Goal: Task Accomplishment & Management: Use online tool/utility

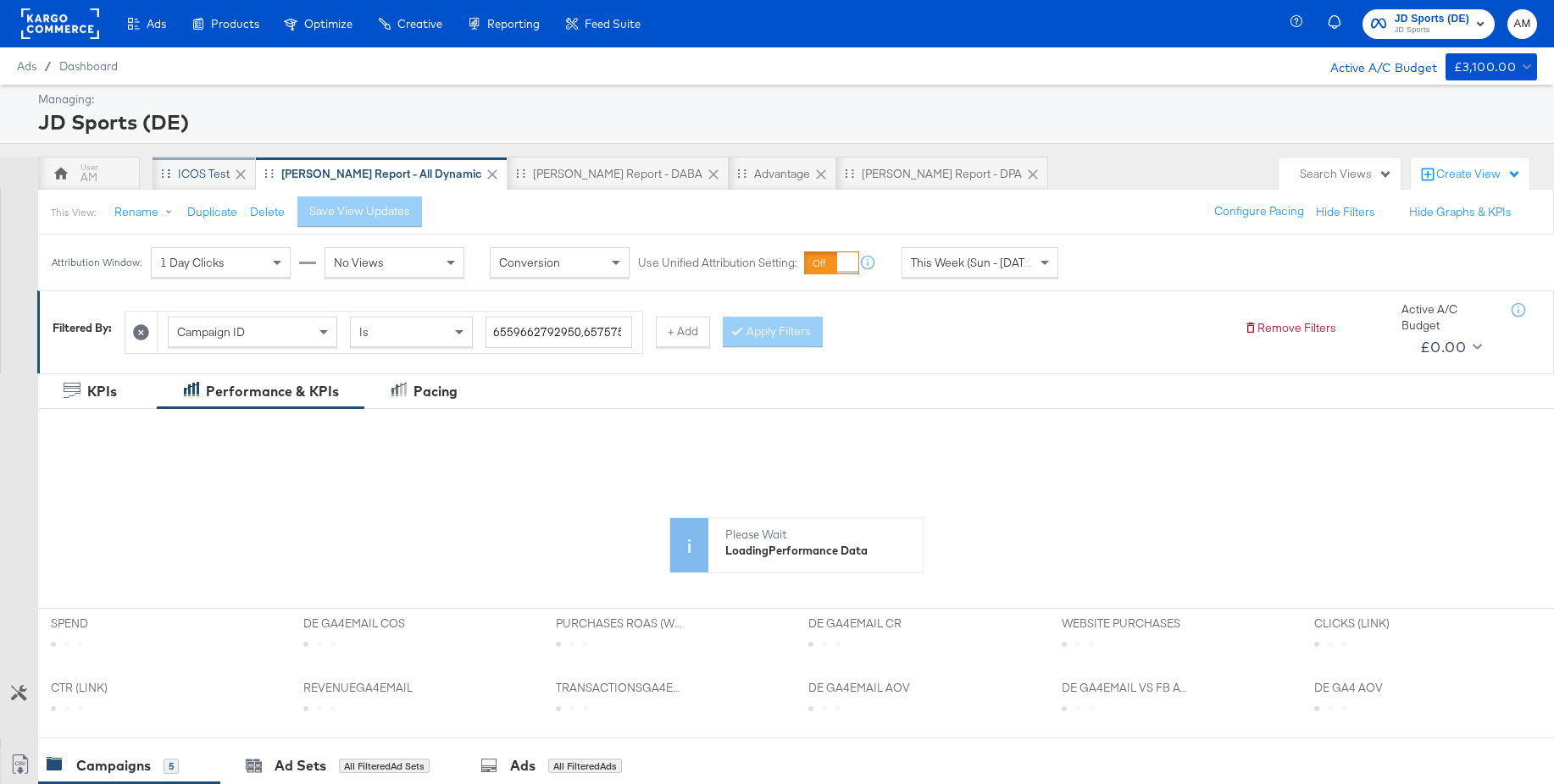
click at [212, 179] on div "iCOS Test" at bounding box center [204, 174] width 52 height 16
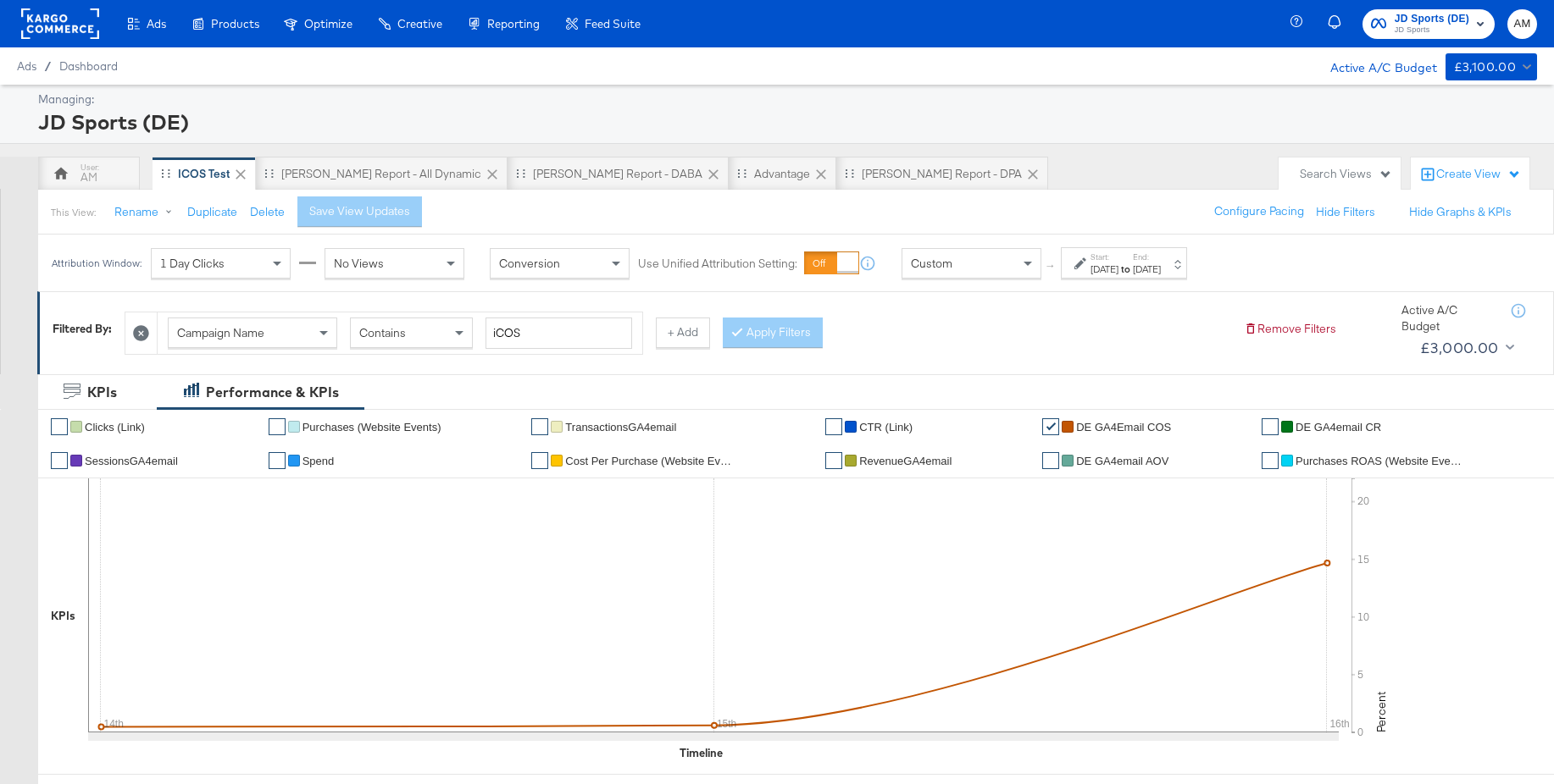
click at [1413, 22] on span "JD Sports (DE)" at bounding box center [1432, 18] width 75 height 18
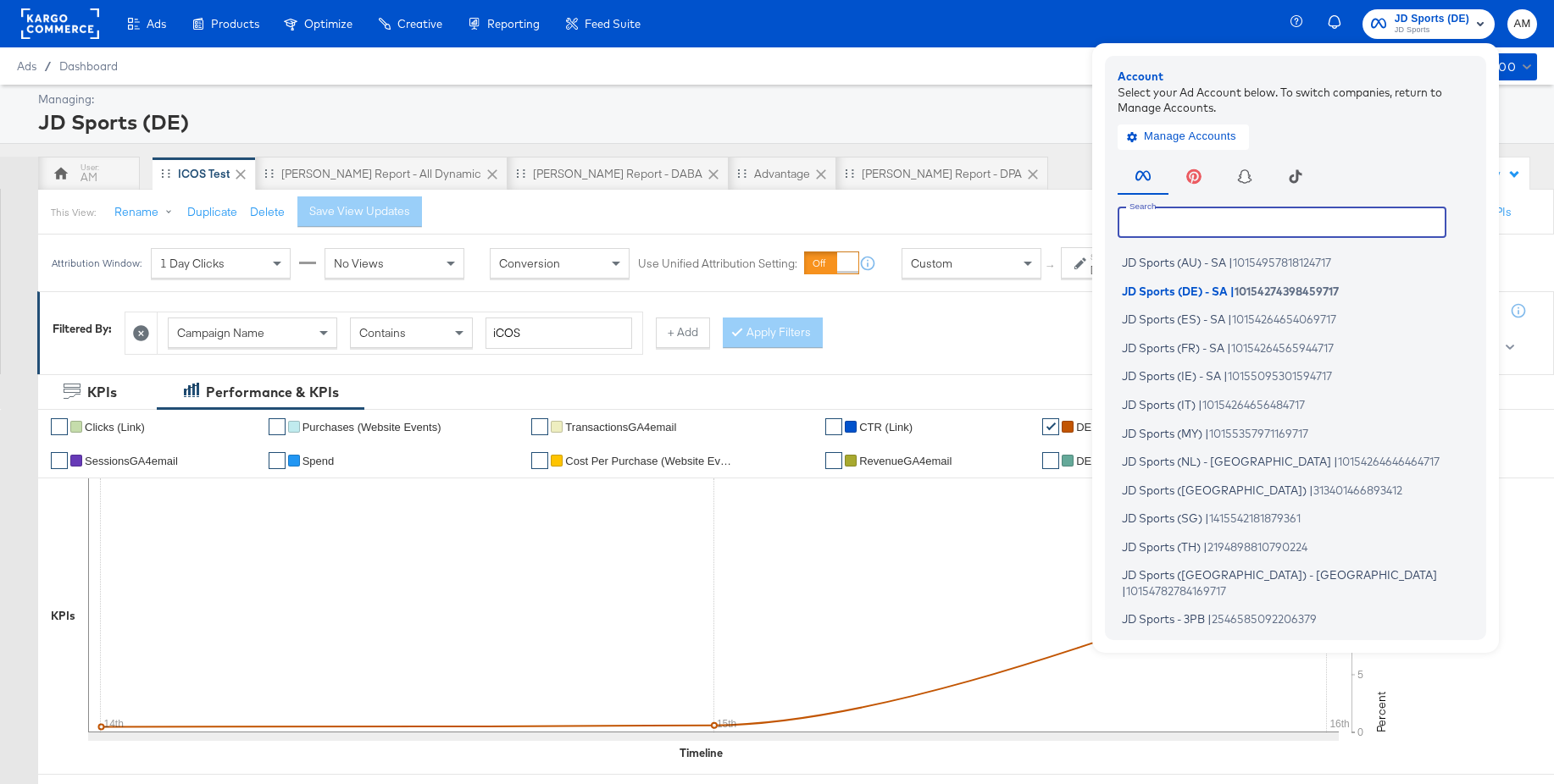
click at [1194, 221] on input "text" at bounding box center [1282, 222] width 329 height 30
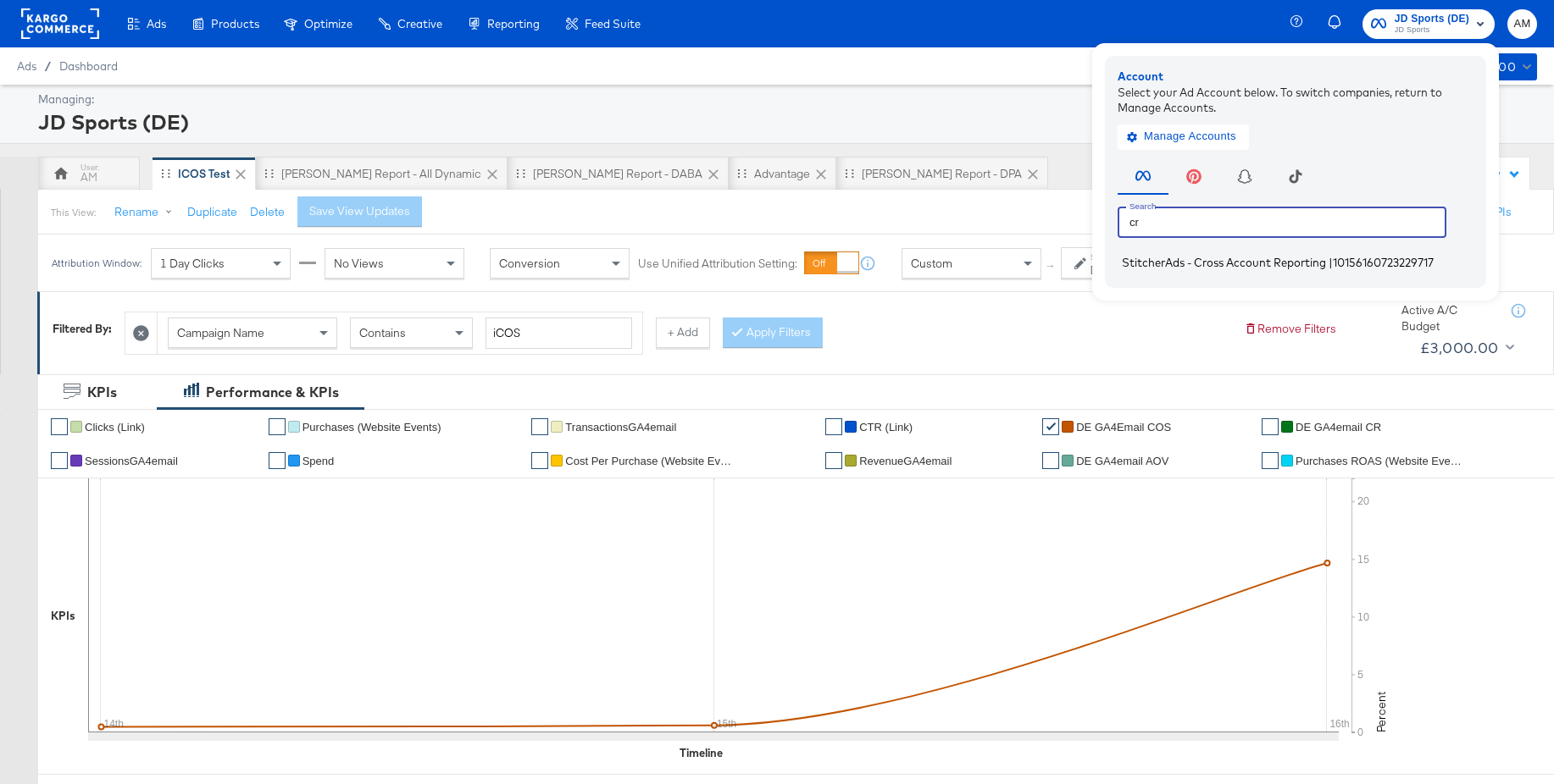
type input "cr"
click at [1174, 264] on span "StitcherAds - Cross Account Reporting" at bounding box center [1223, 262] width 204 height 14
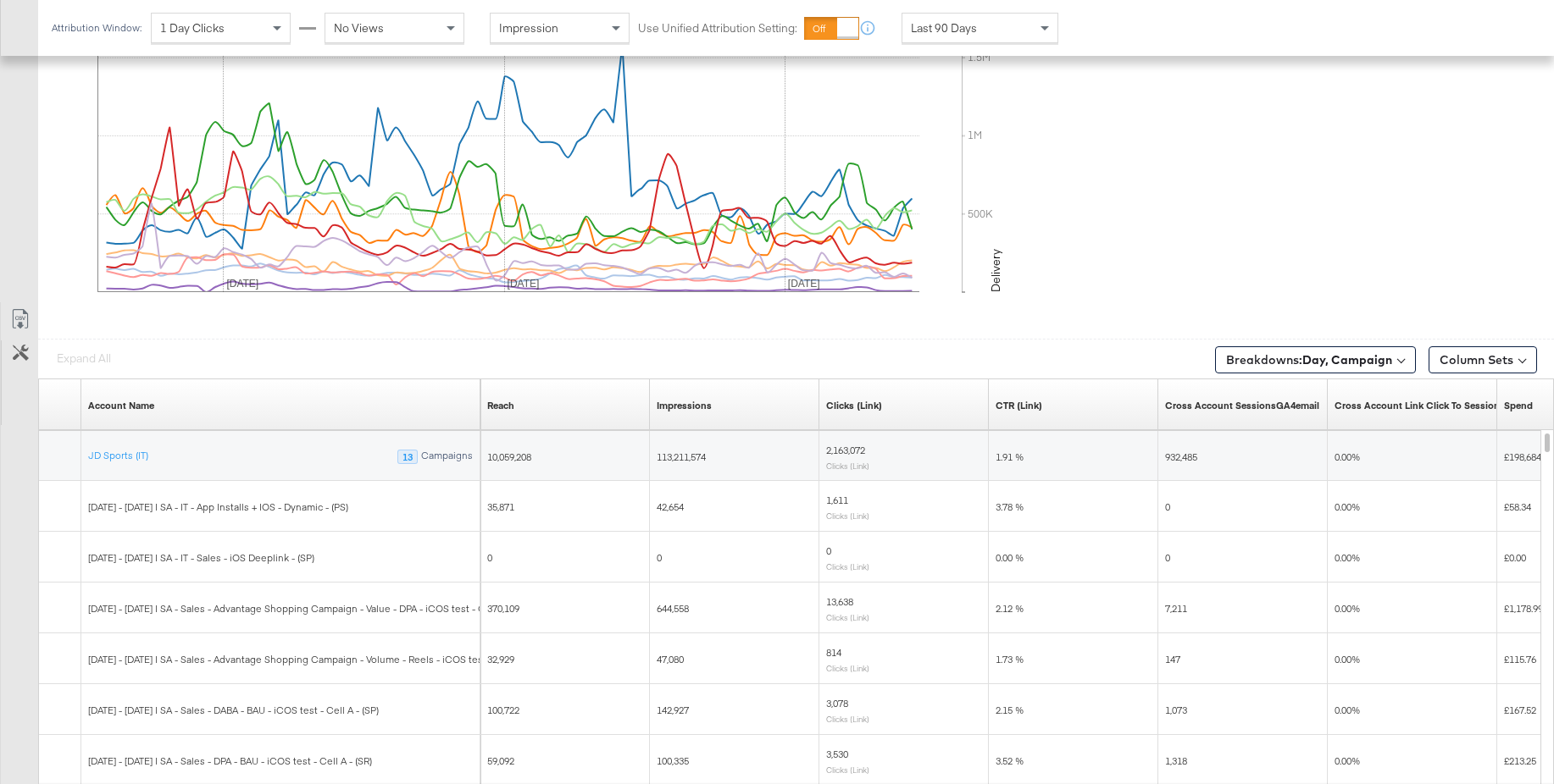
scroll to position [803, 0]
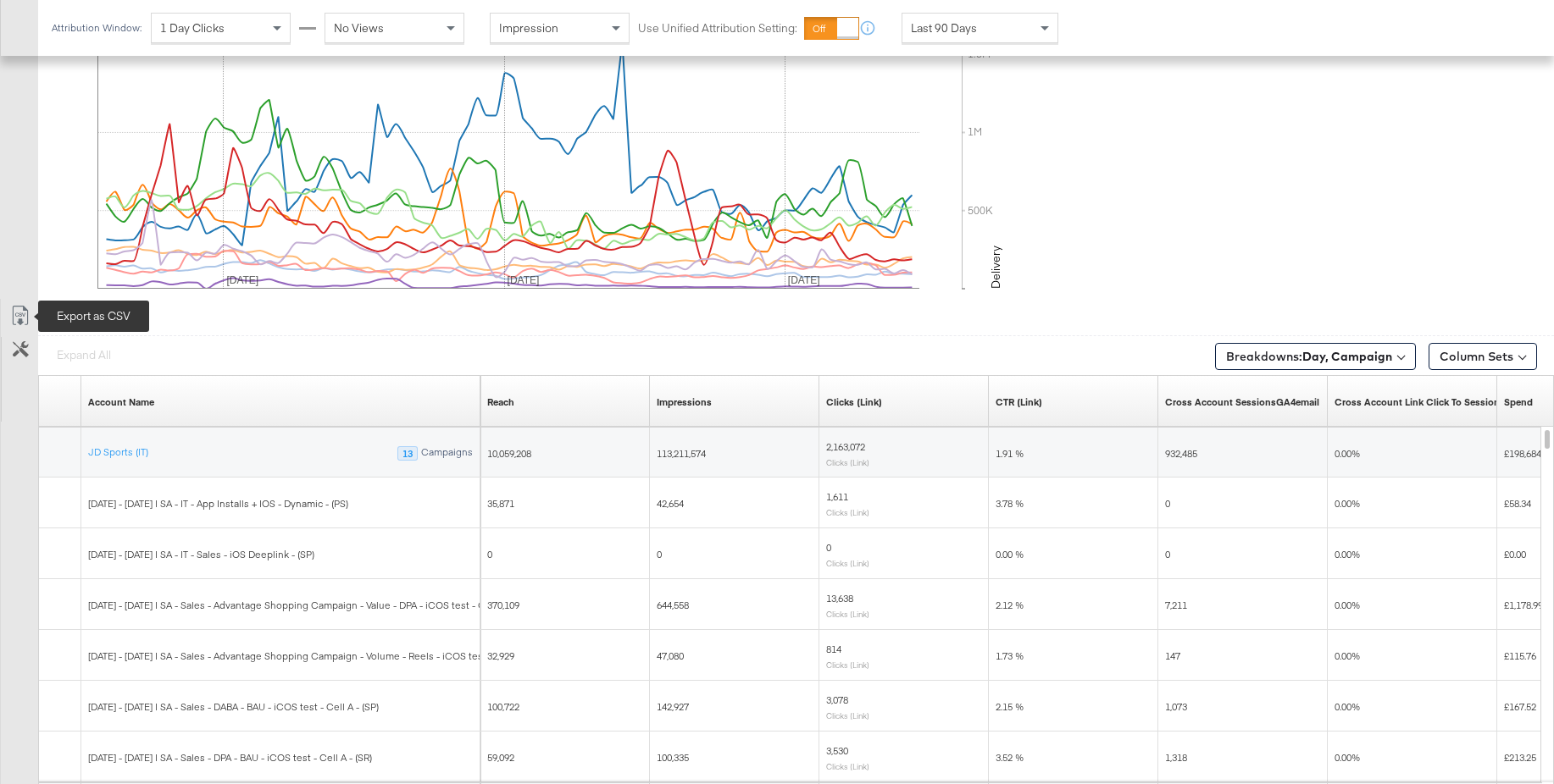
click at [20, 312] on icon at bounding box center [20, 316] width 20 height 20
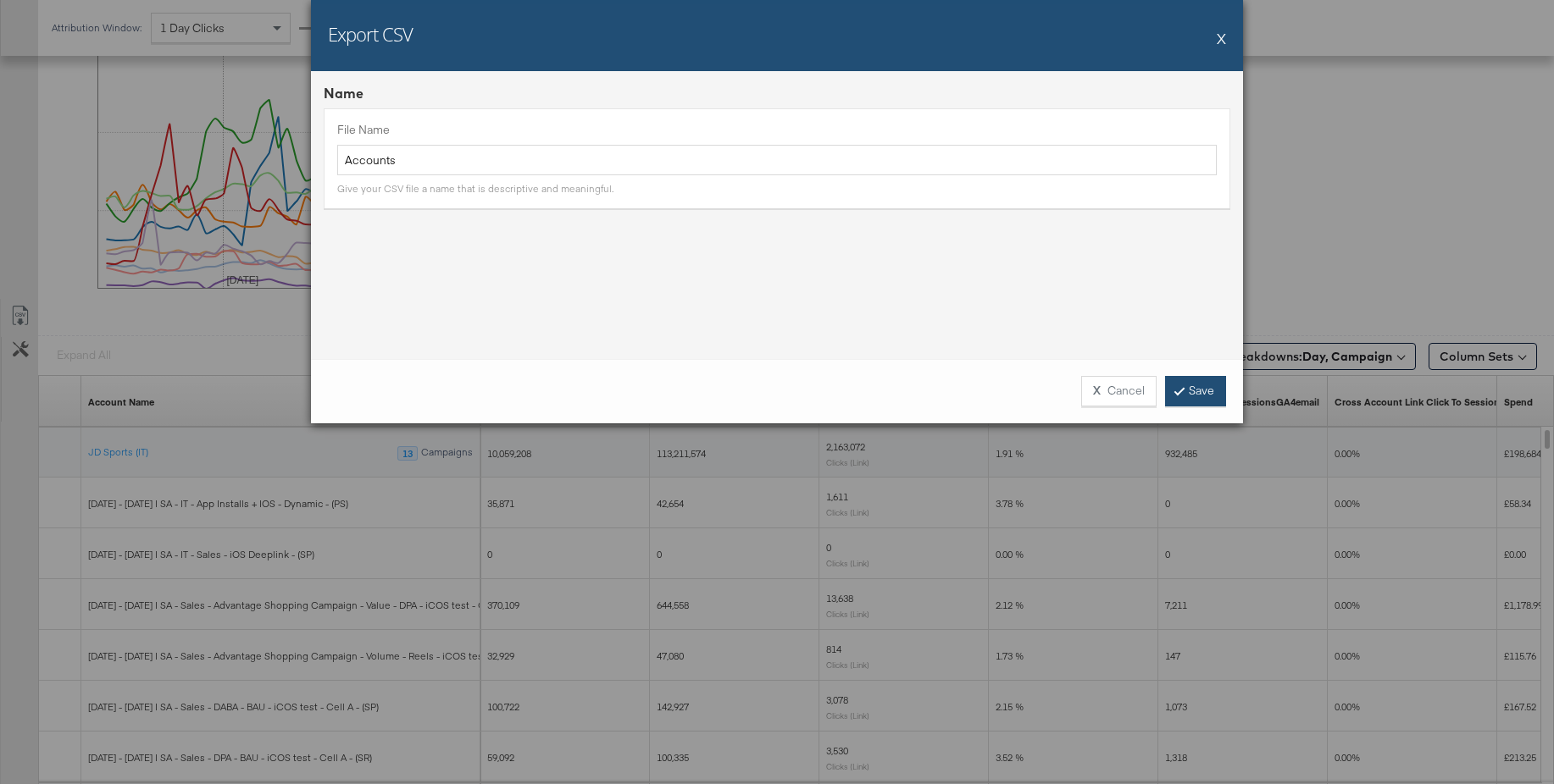
click at [1196, 392] on link "Save" at bounding box center [1196, 391] width 61 height 30
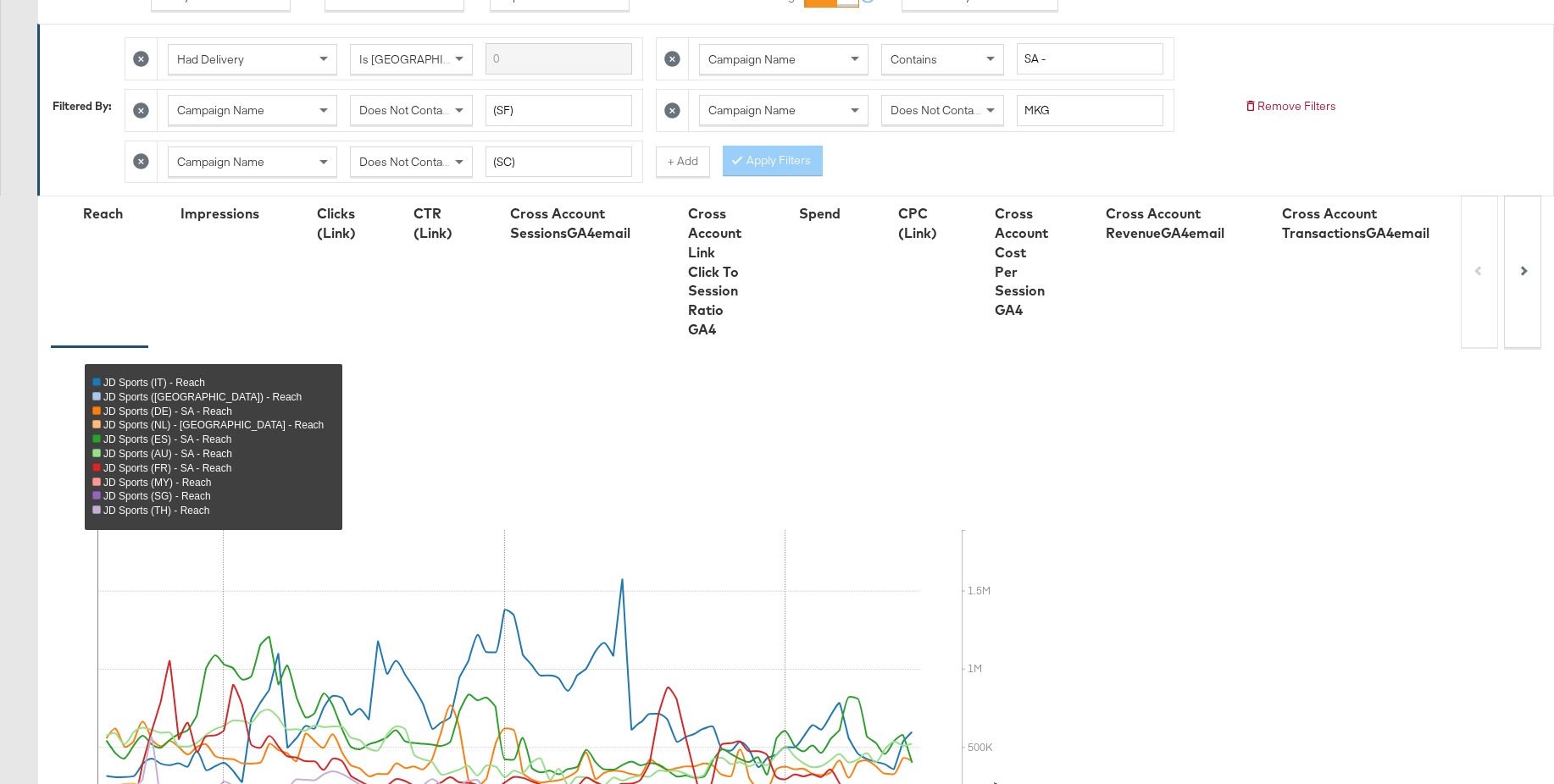
scroll to position [0, 0]
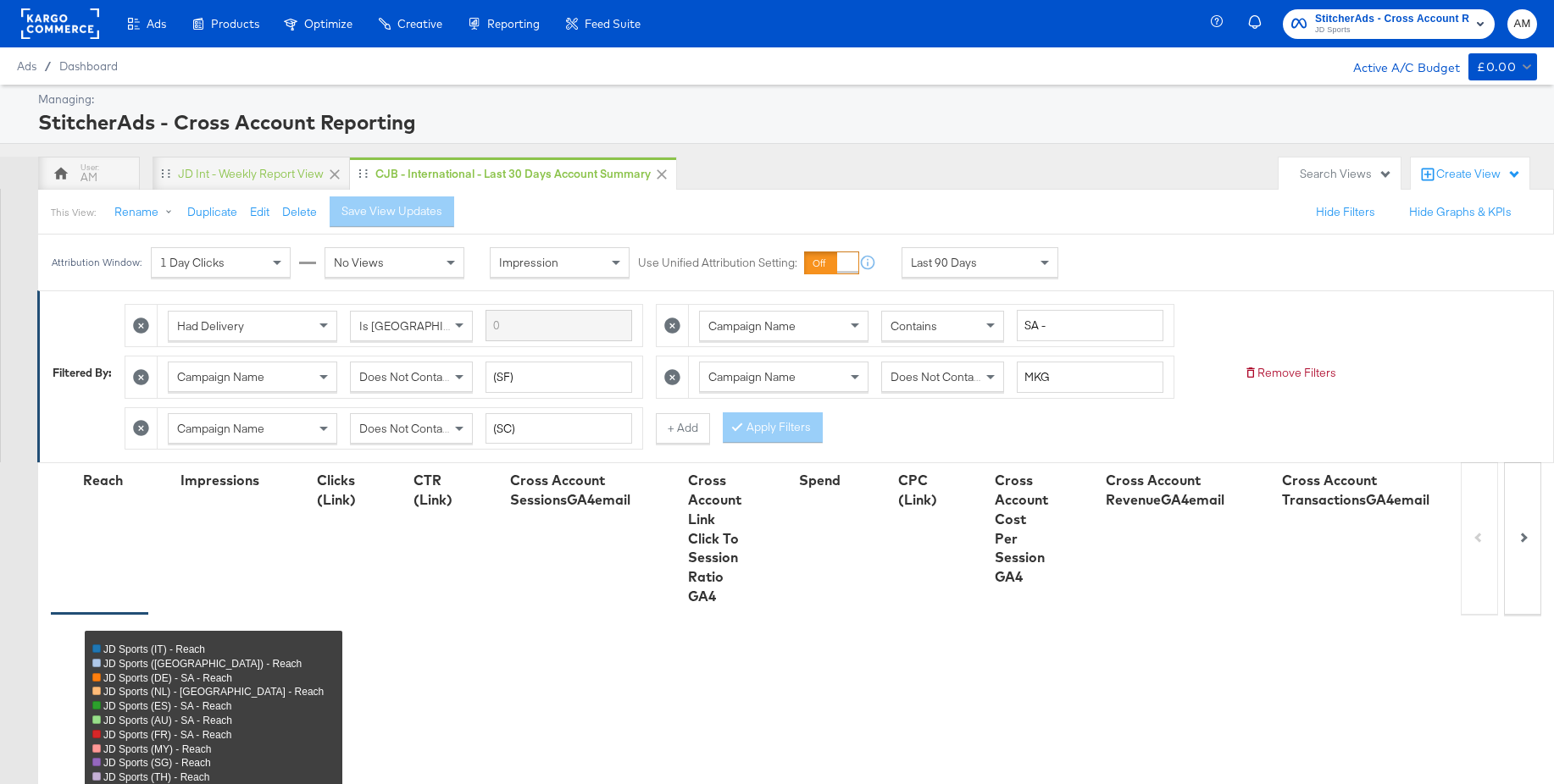
click at [1343, 25] on span "JD Sports" at bounding box center [1391, 30] width 154 height 14
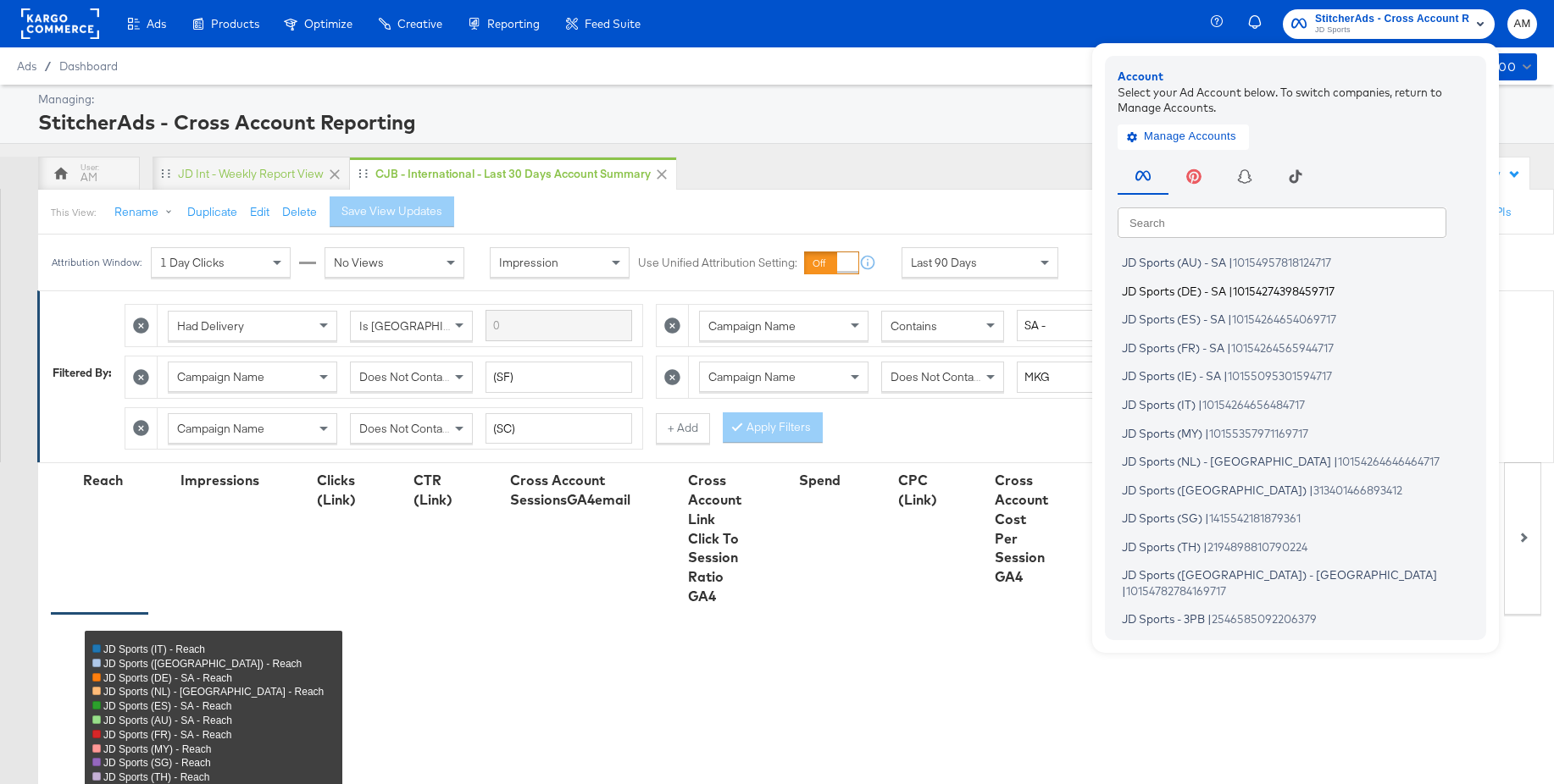
click at [1197, 285] on span "JD Sports (DE) - SA" at bounding box center [1173, 290] width 104 height 14
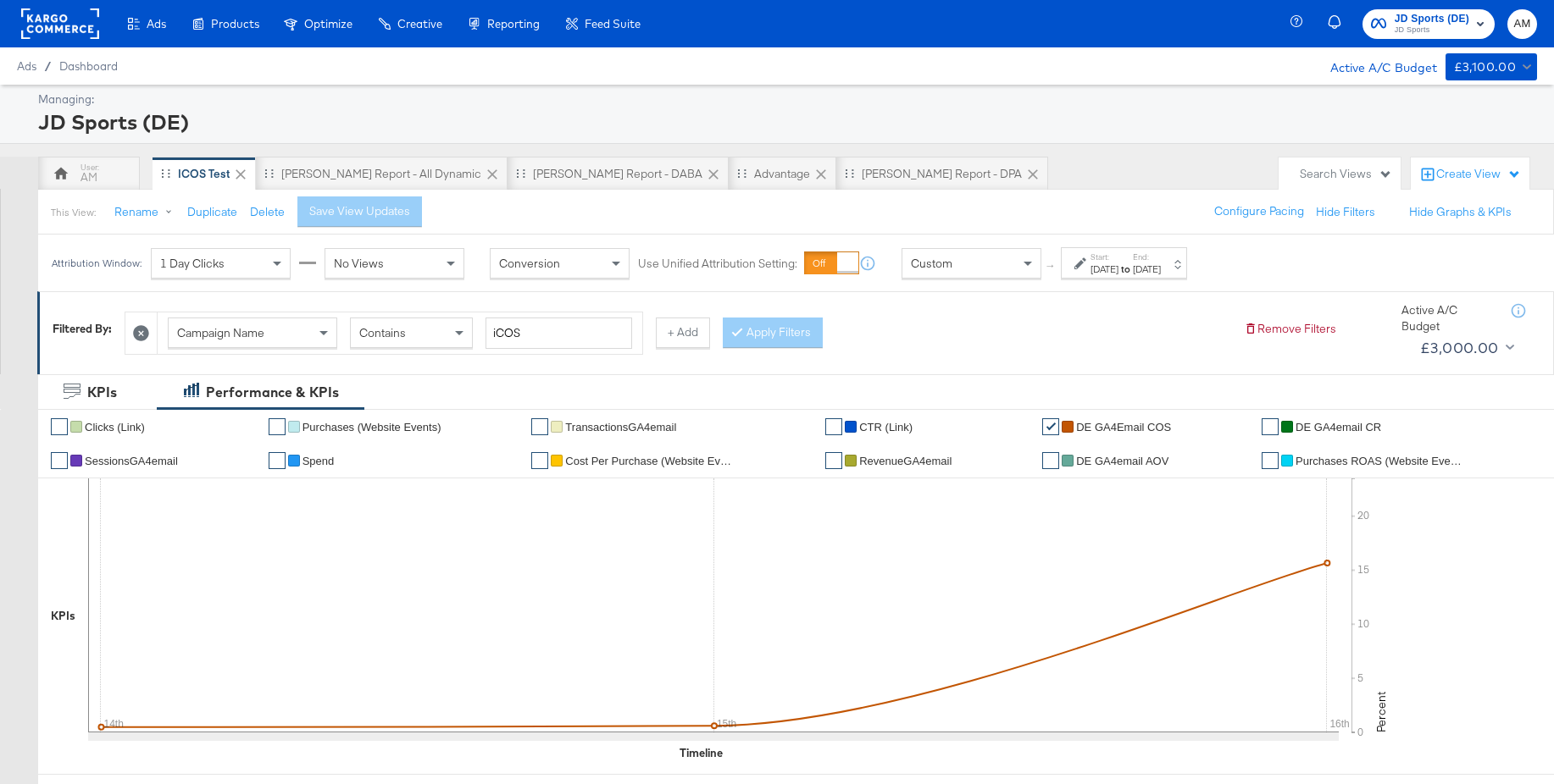
click at [1119, 264] on div "[DATE]" at bounding box center [1104, 269] width 28 height 14
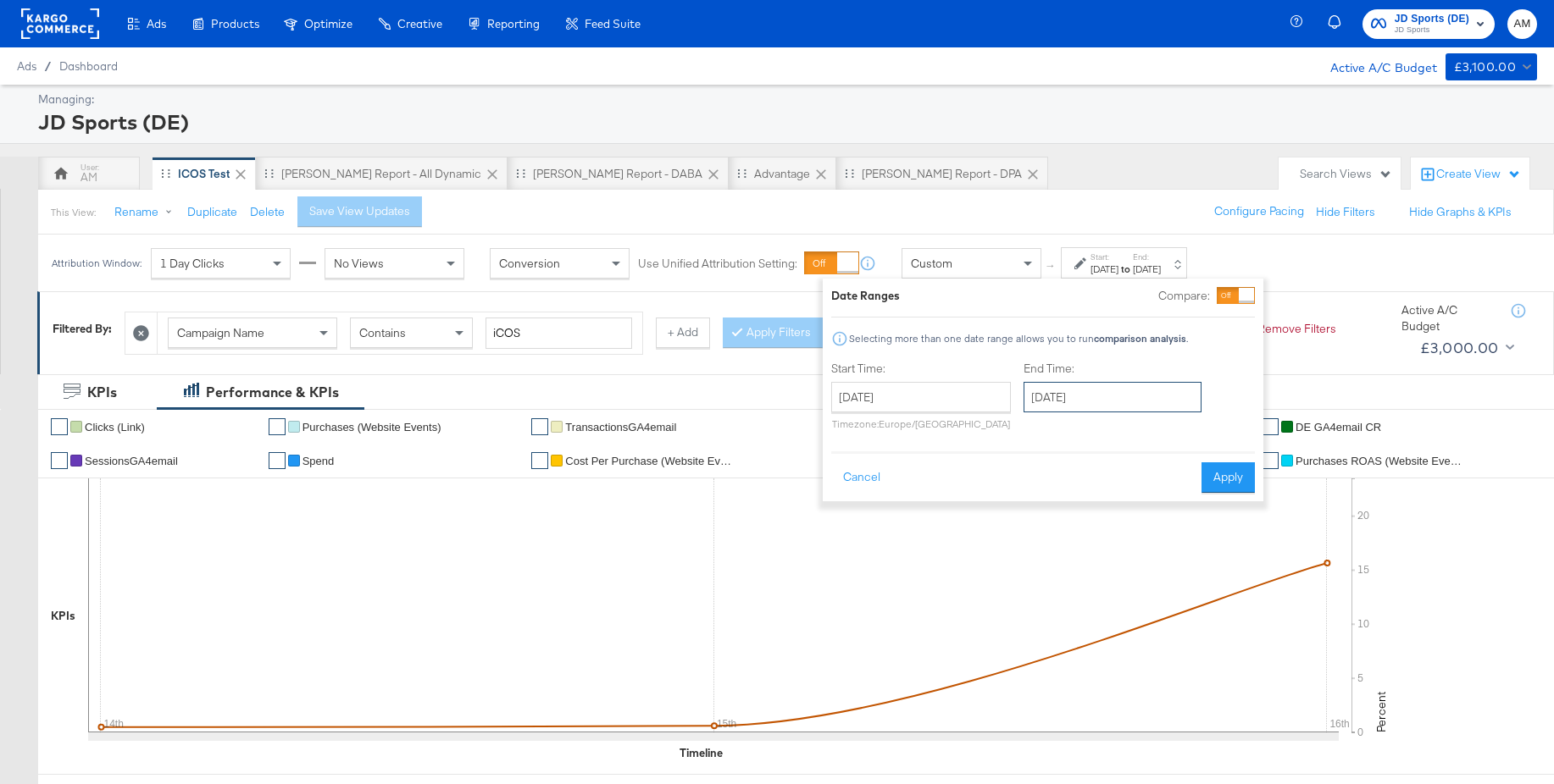
drag, startPoint x: 1107, startPoint y: 395, endPoint x: 1110, endPoint y: 412, distance: 17.3
click at [1107, 395] on input "September 27th 2025" at bounding box center [1112, 397] width 178 height 30
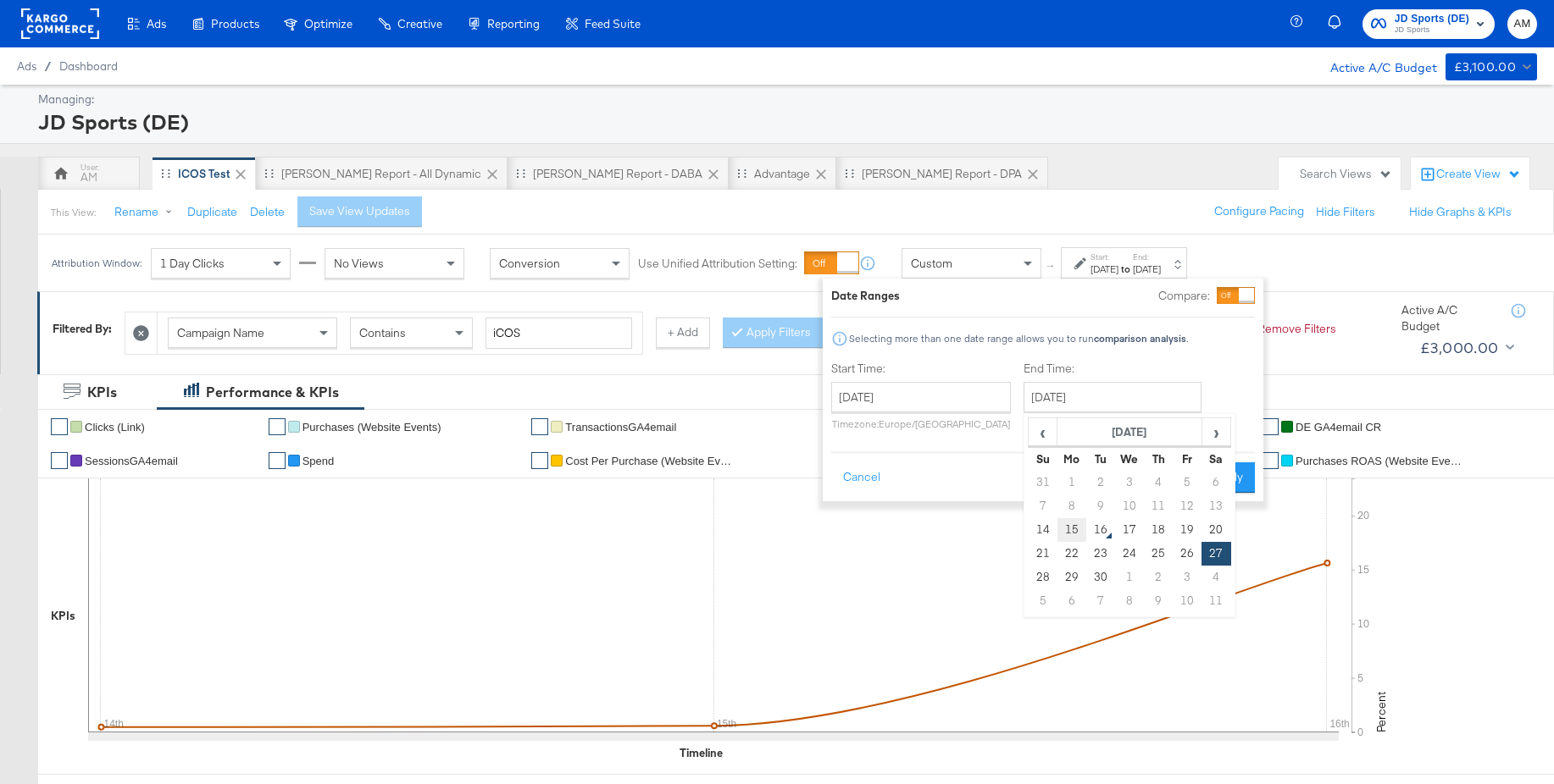
click at [1076, 533] on td "15" at bounding box center [1072, 530] width 29 height 24
type input "September 15th 2025"
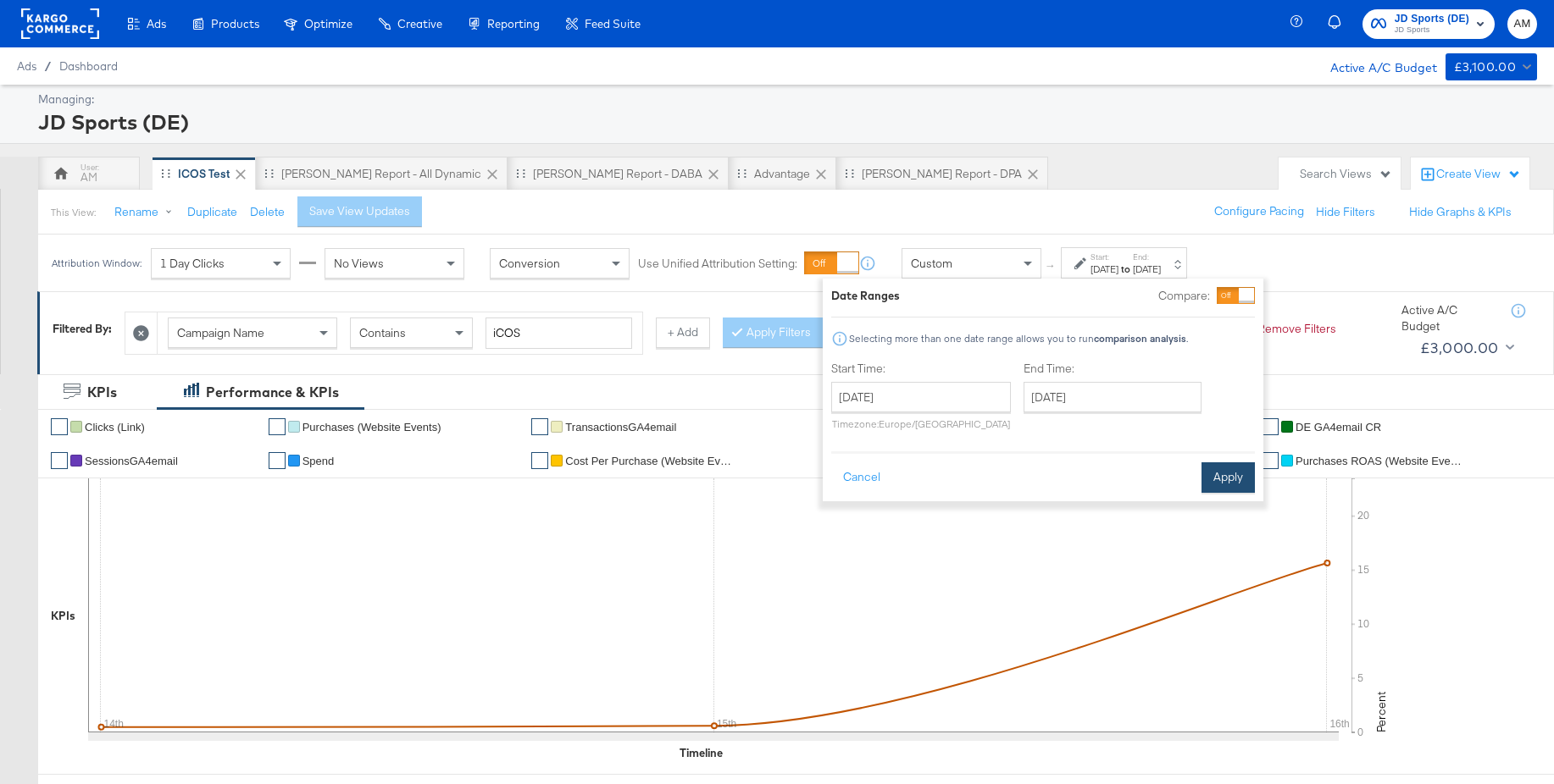
click at [1234, 468] on button "Apply" at bounding box center [1228, 477] width 54 height 30
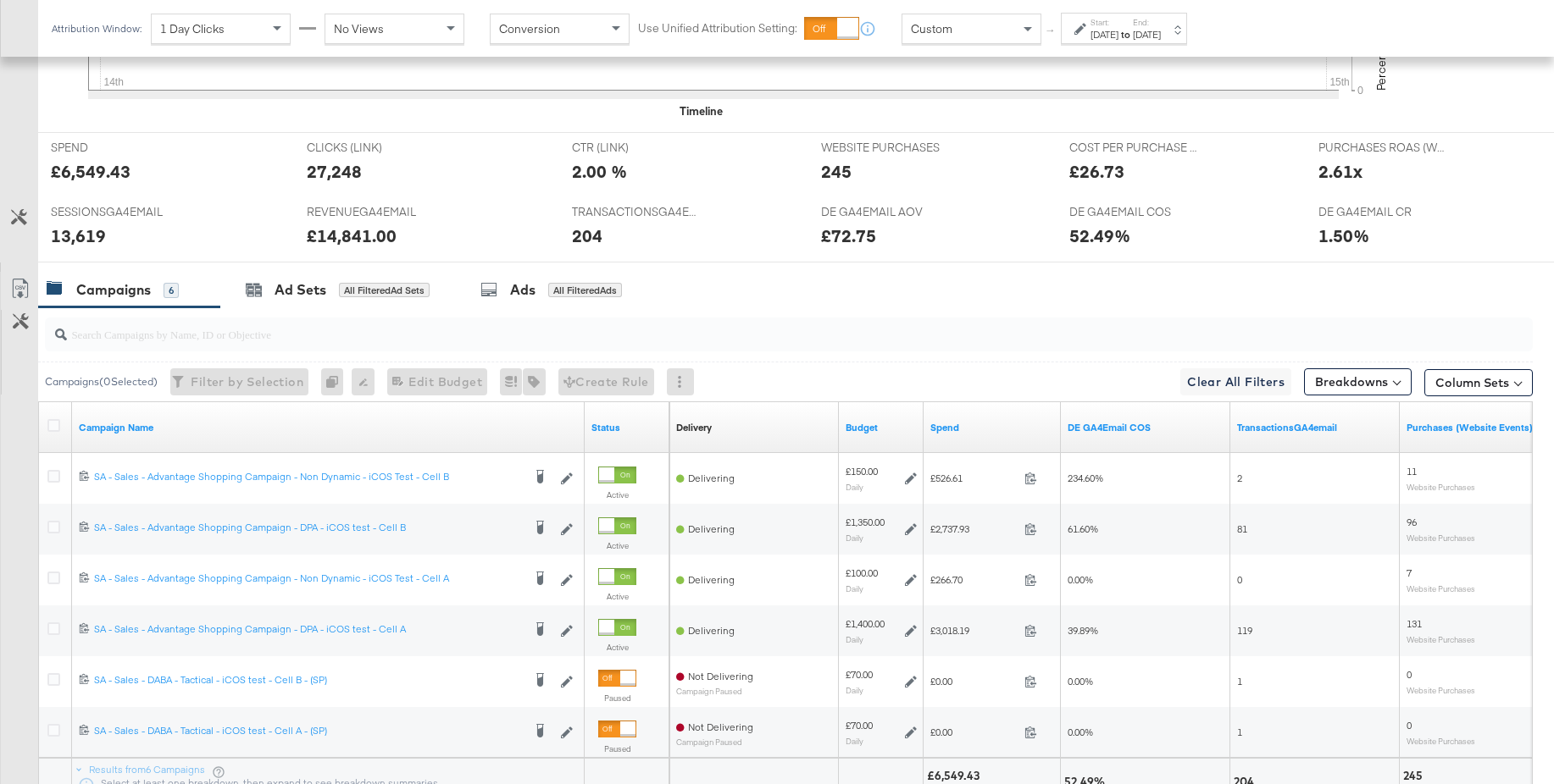
scroll to position [791, 0]
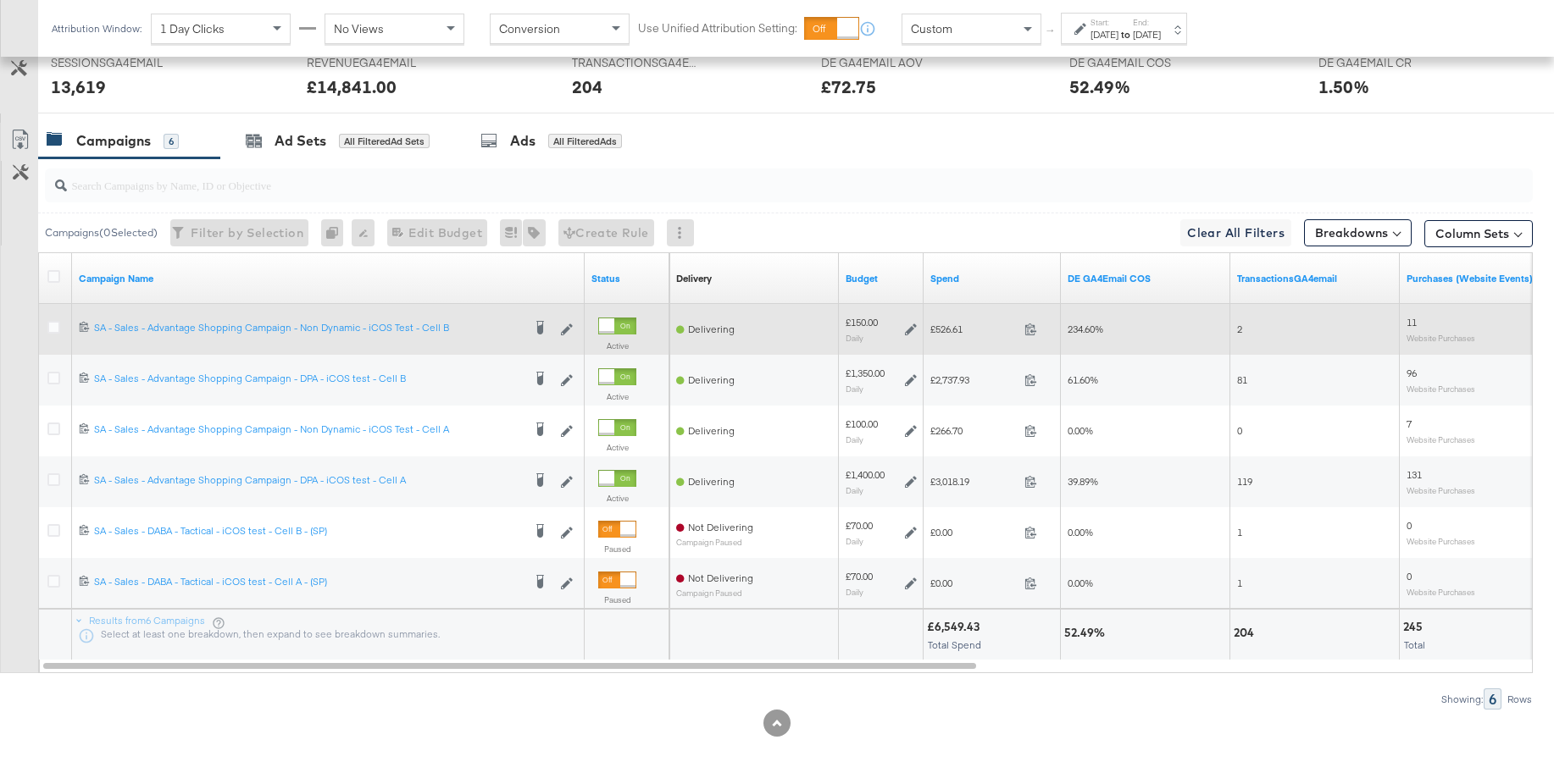
click at [912, 330] on icon at bounding box center [910, 329] width 12 height 12
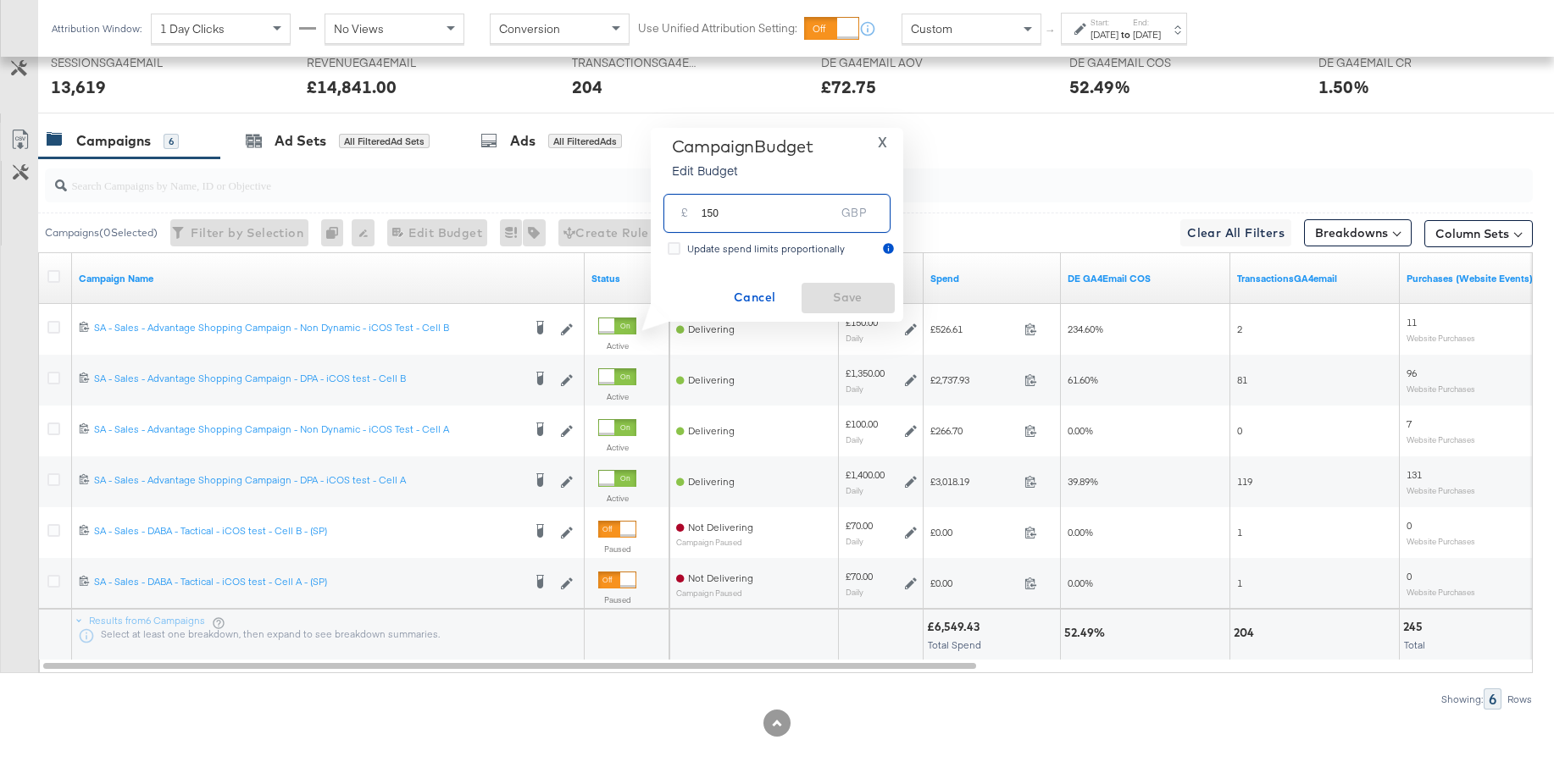
drag, startPoint x: 757, startPoint y: 215, endPoint x: 666, endPoint y: 211, distance: 91.1
click at [666, 211] on div "£ 150 GBP" at bounding box center [777, 212] width 227 height 38
type input "100"
click at [831, 291] on span "Save" at bounding box center [848, 297] width 79 height 21
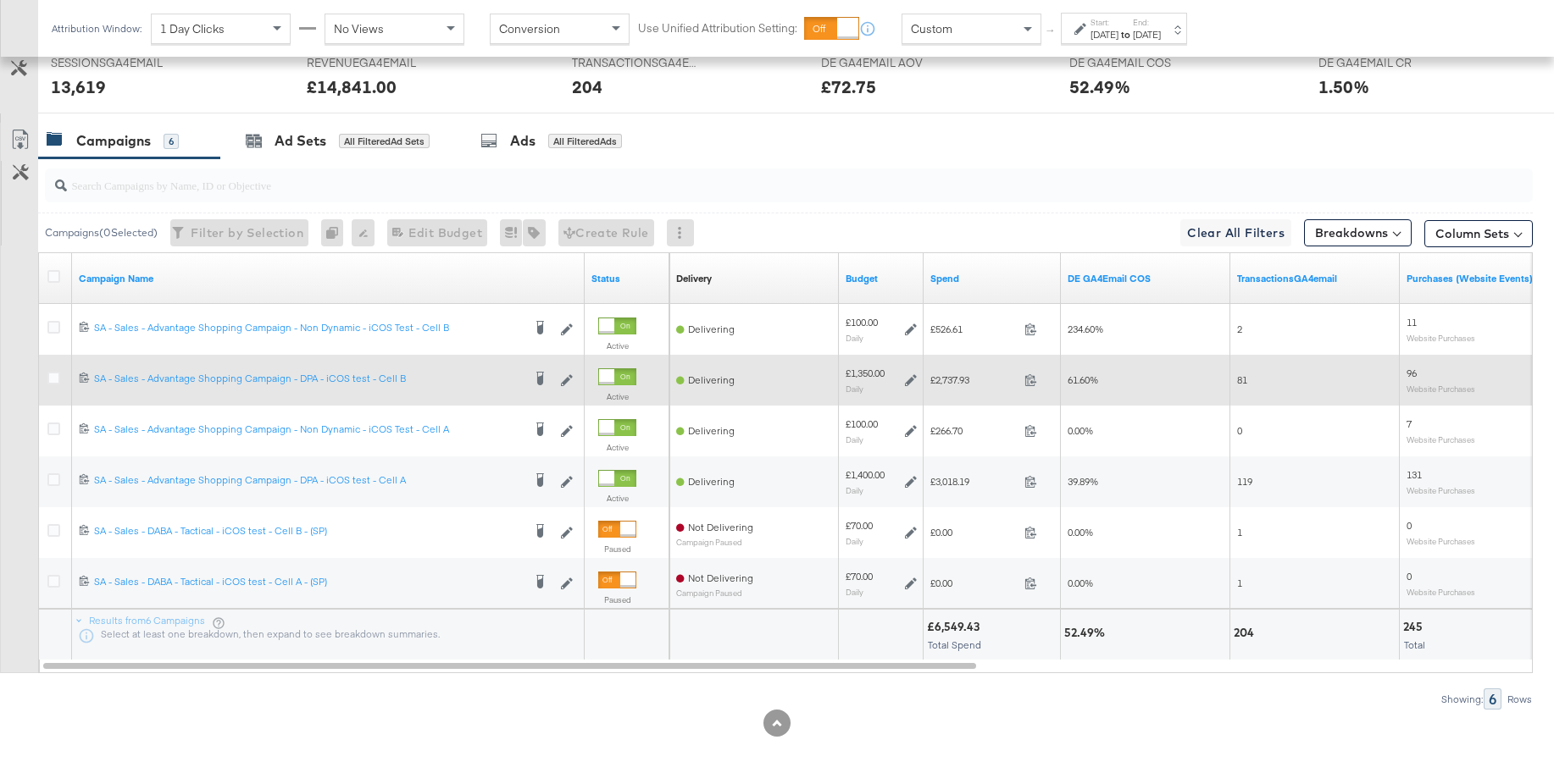
click at [910, 381] on icon at bounding box center [910, 380] width 12 height 12
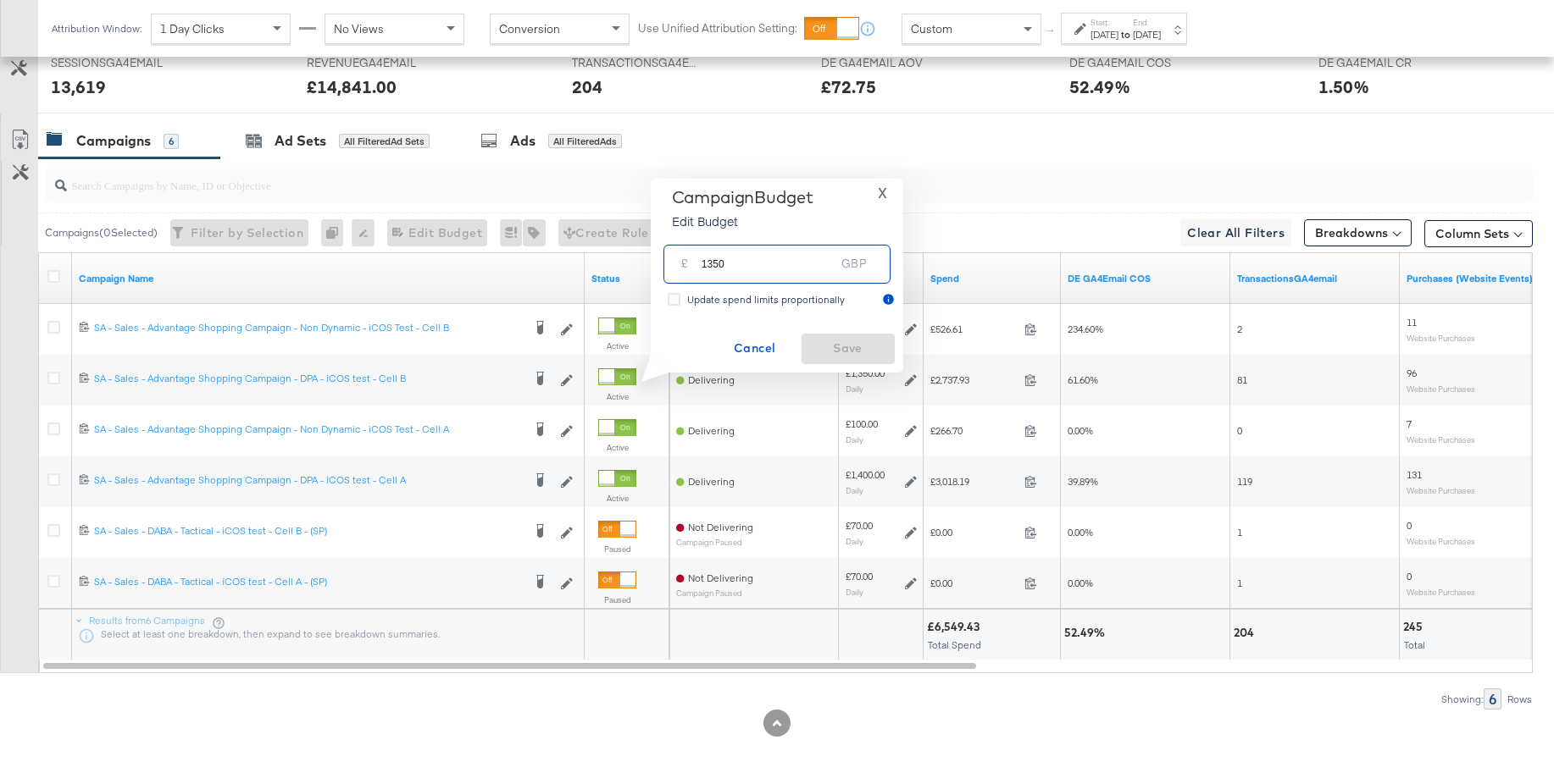
drag, startPoint x: 727, startPoint y: 260, endPoint x: 670, endPoint y: 260, distance: 57.0
click at [670, 260] on div "£ 1350 GBP" at bounding box center [777, 263] width 227 height 38
type input "1300"
click at [830, 349] on span "Save" at bounding box center [848, 348] width 79 height 21
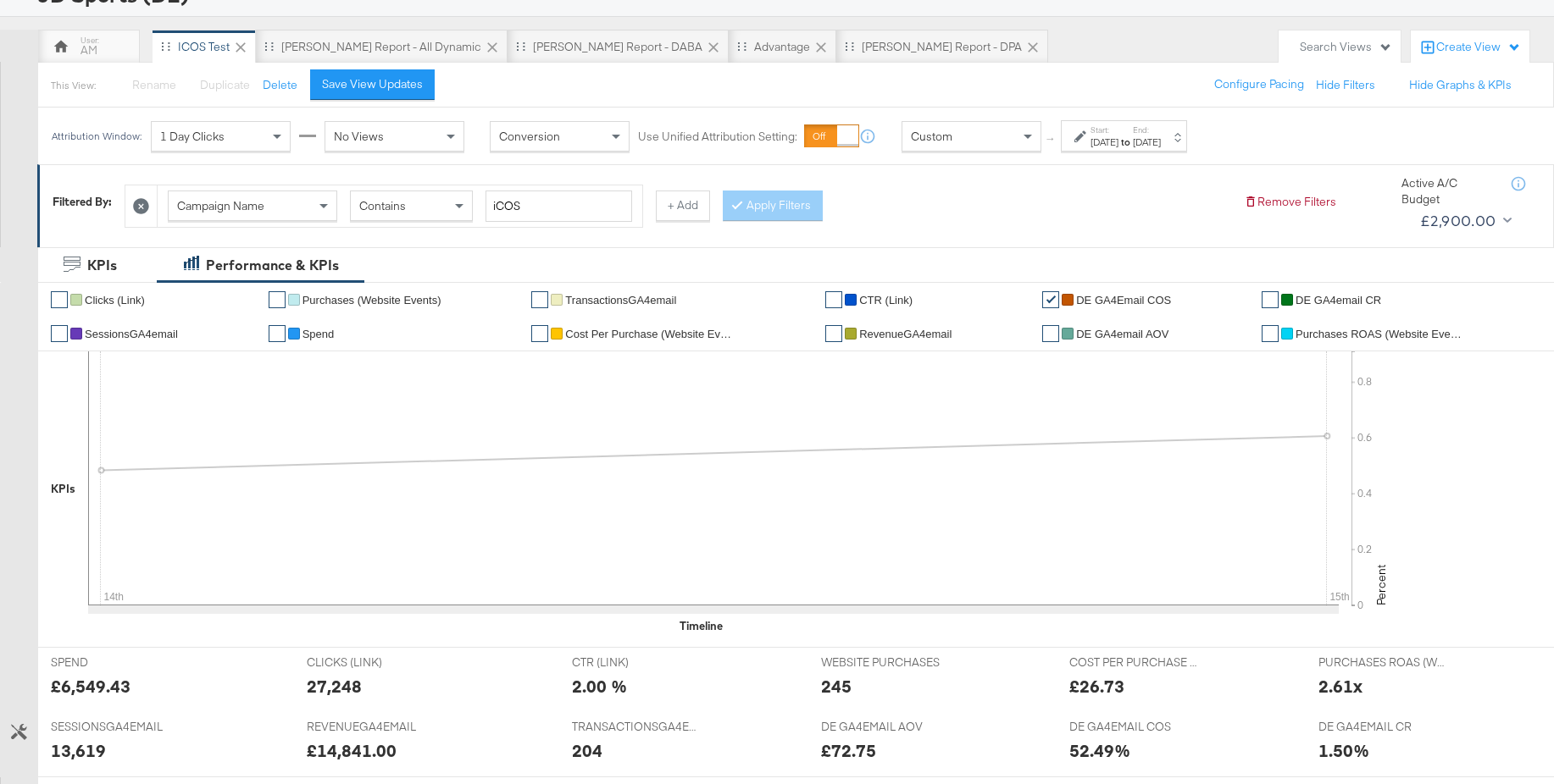
scroll to position [208, 0]
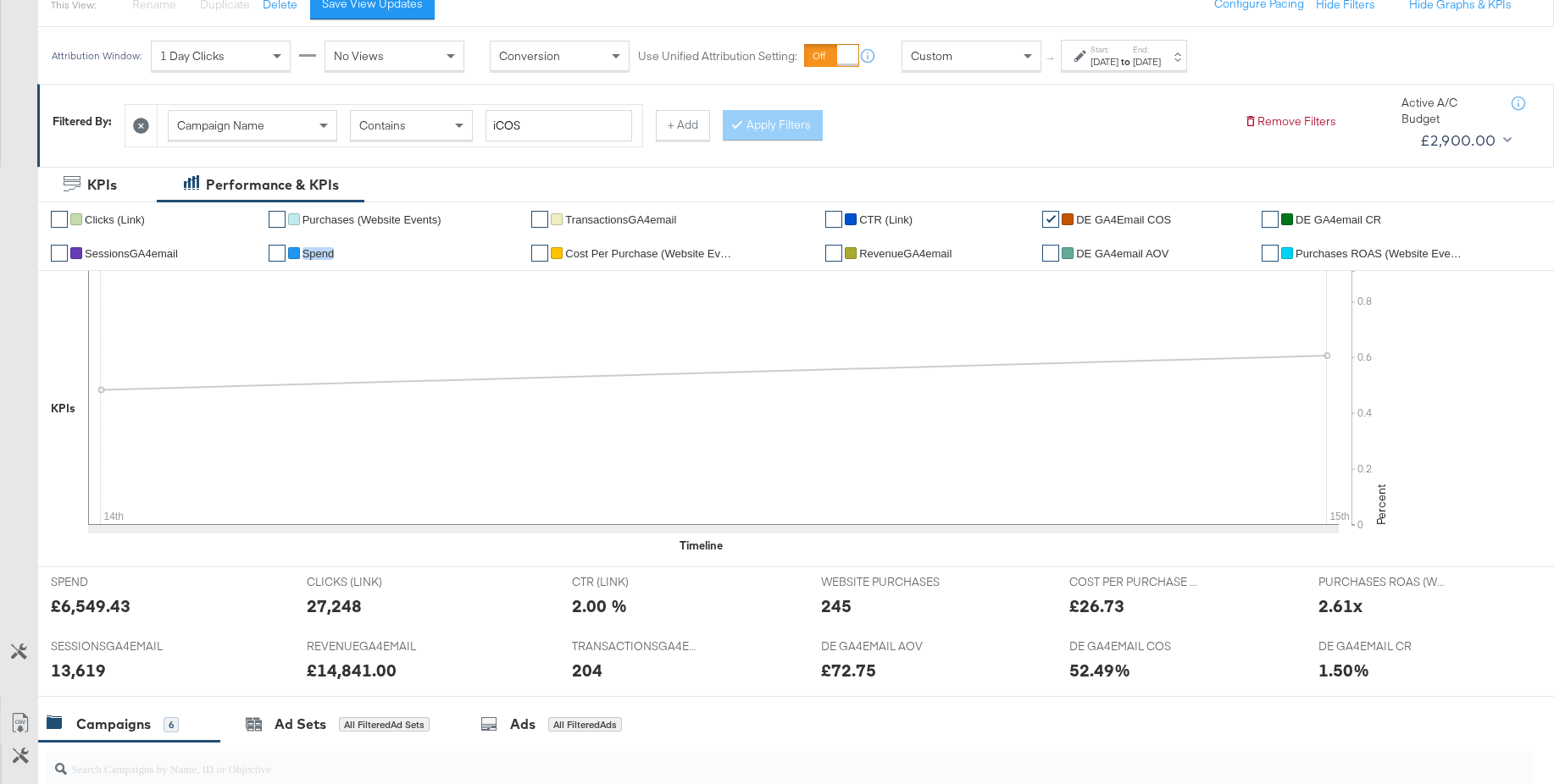
click at [312, 253] on span "Spend" at bounding box center [318, 254] width 32 height 13
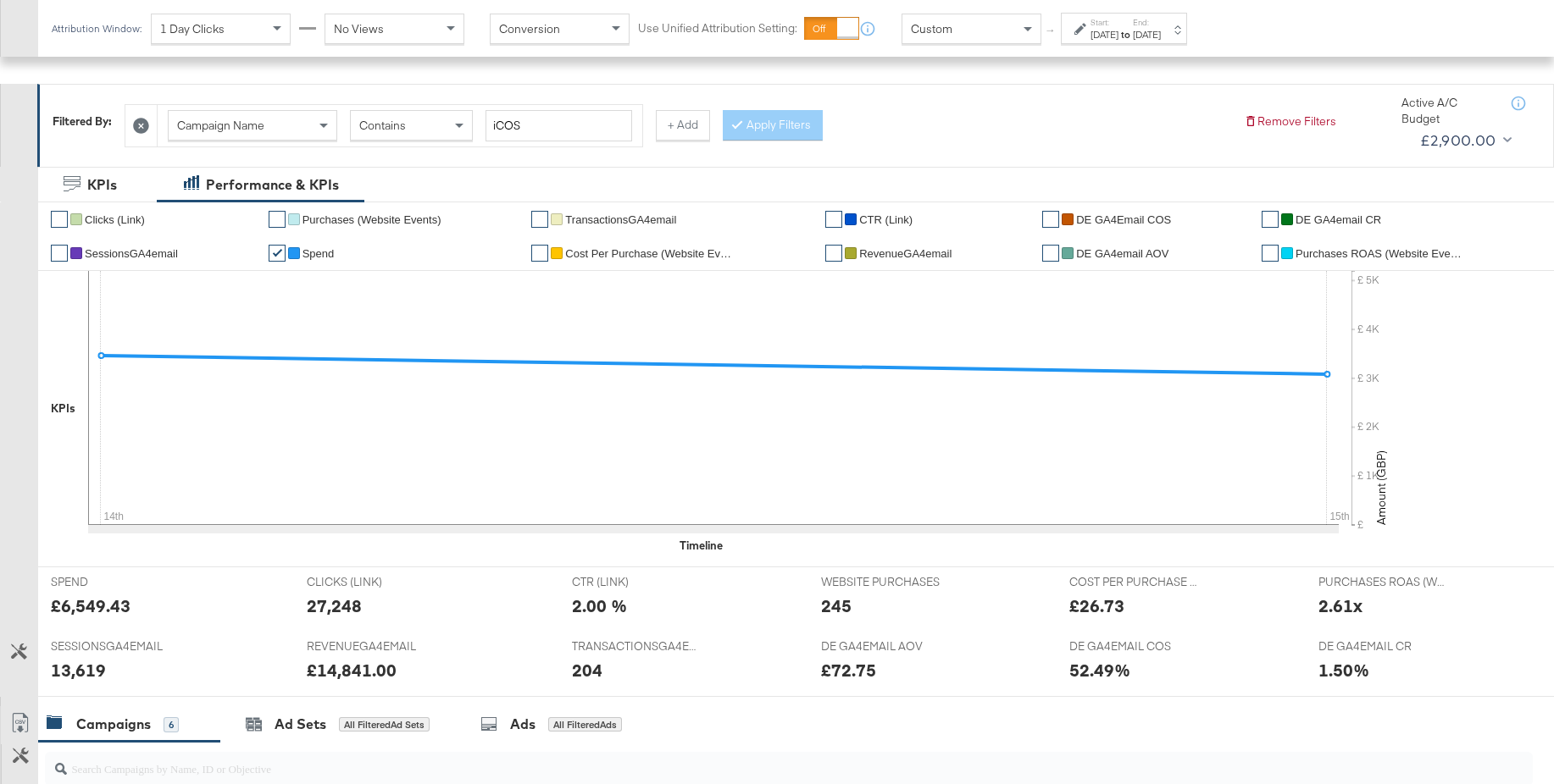
scroll to position [791, 0]
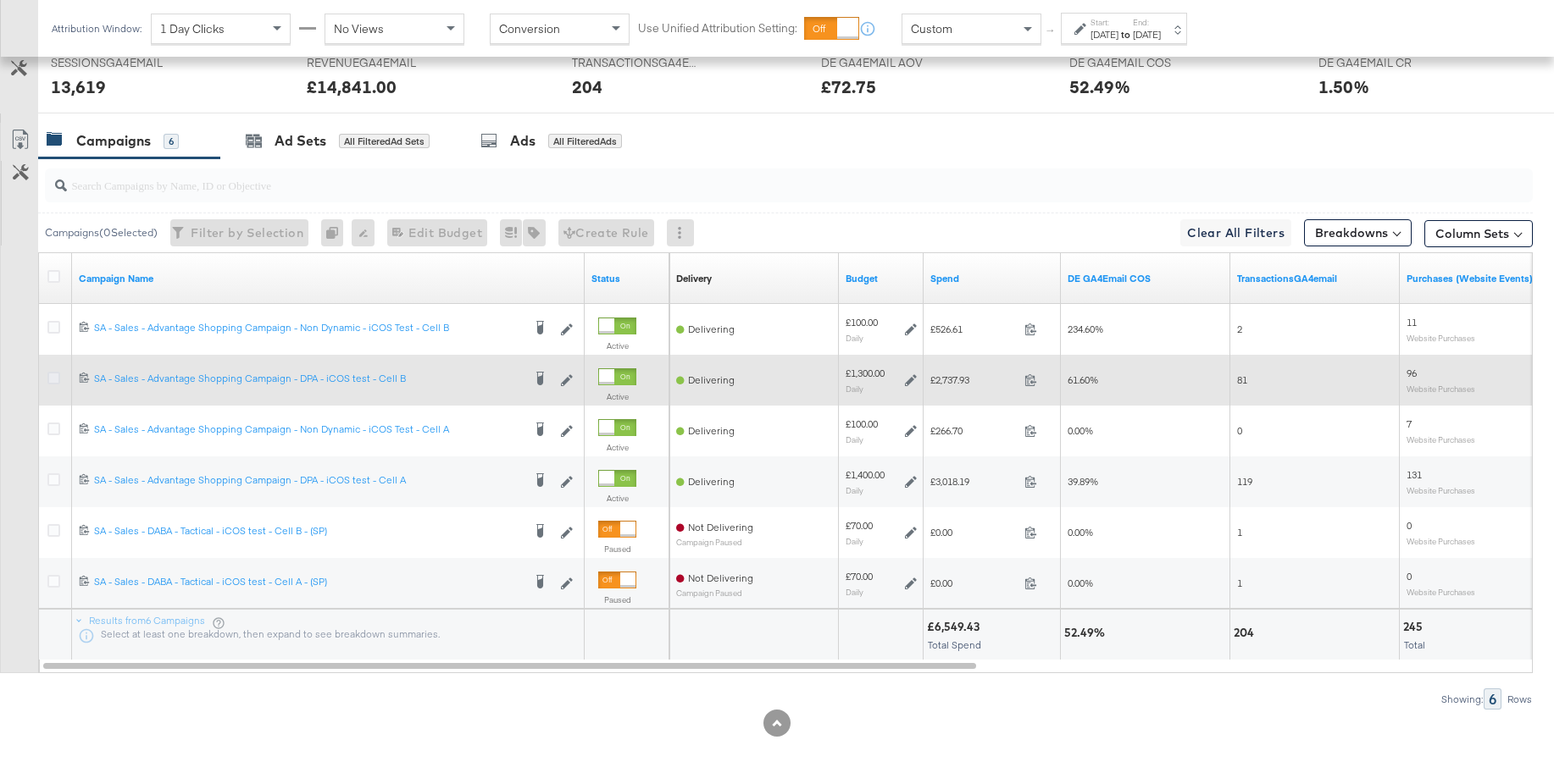
click at [56, 380] on icon at bounding box center [54, 379] width 13 height 13
click at [0, 0] on input "checkbox" at bounding box center [0, 0] width 0 height 0
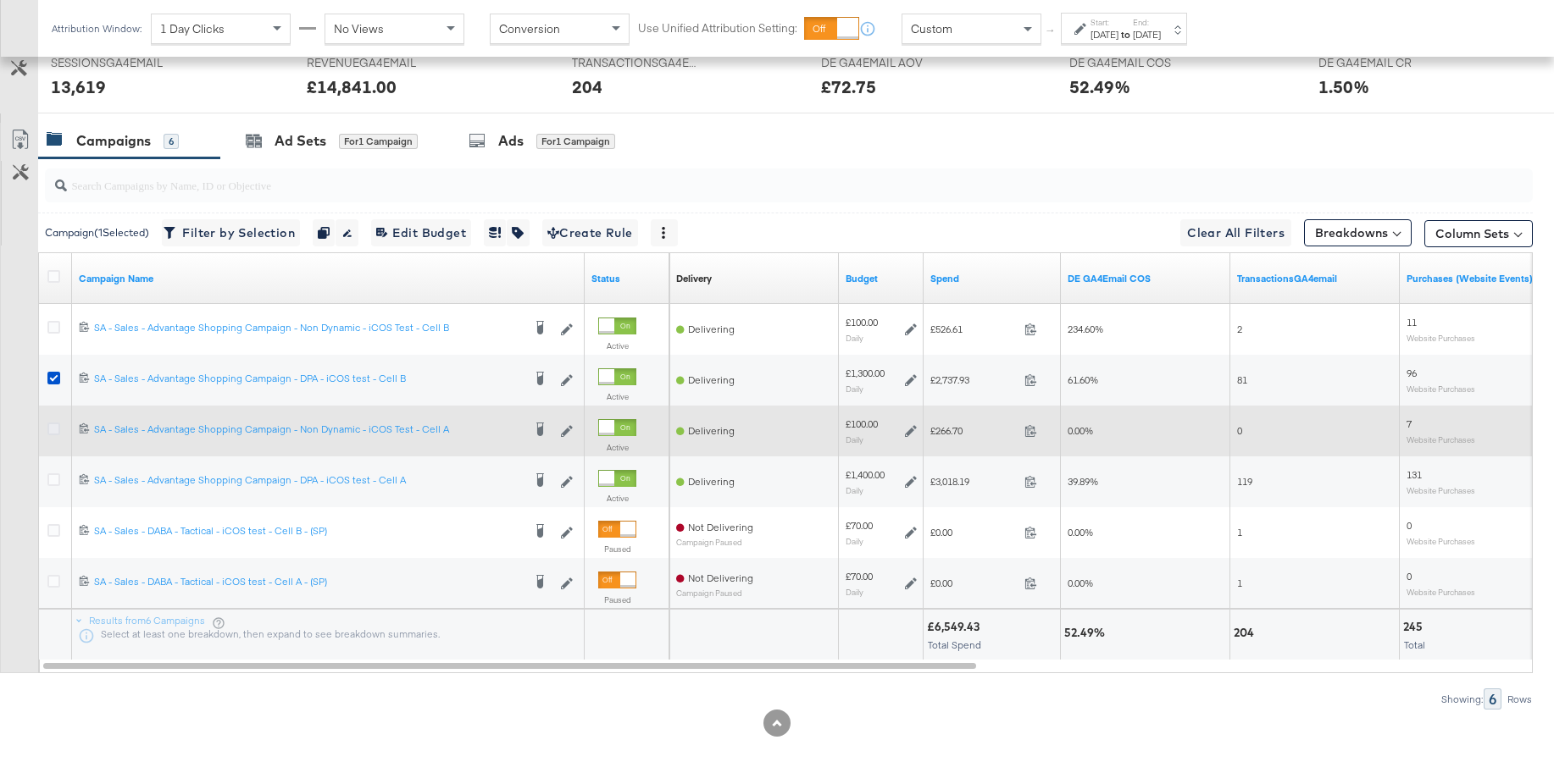
click at [55, 428] on icon at bounding box center [54, 429] width 13 height 13
click at [0, 0] on input "checkbox" at bounding box center [0, 0] width 0 height 0
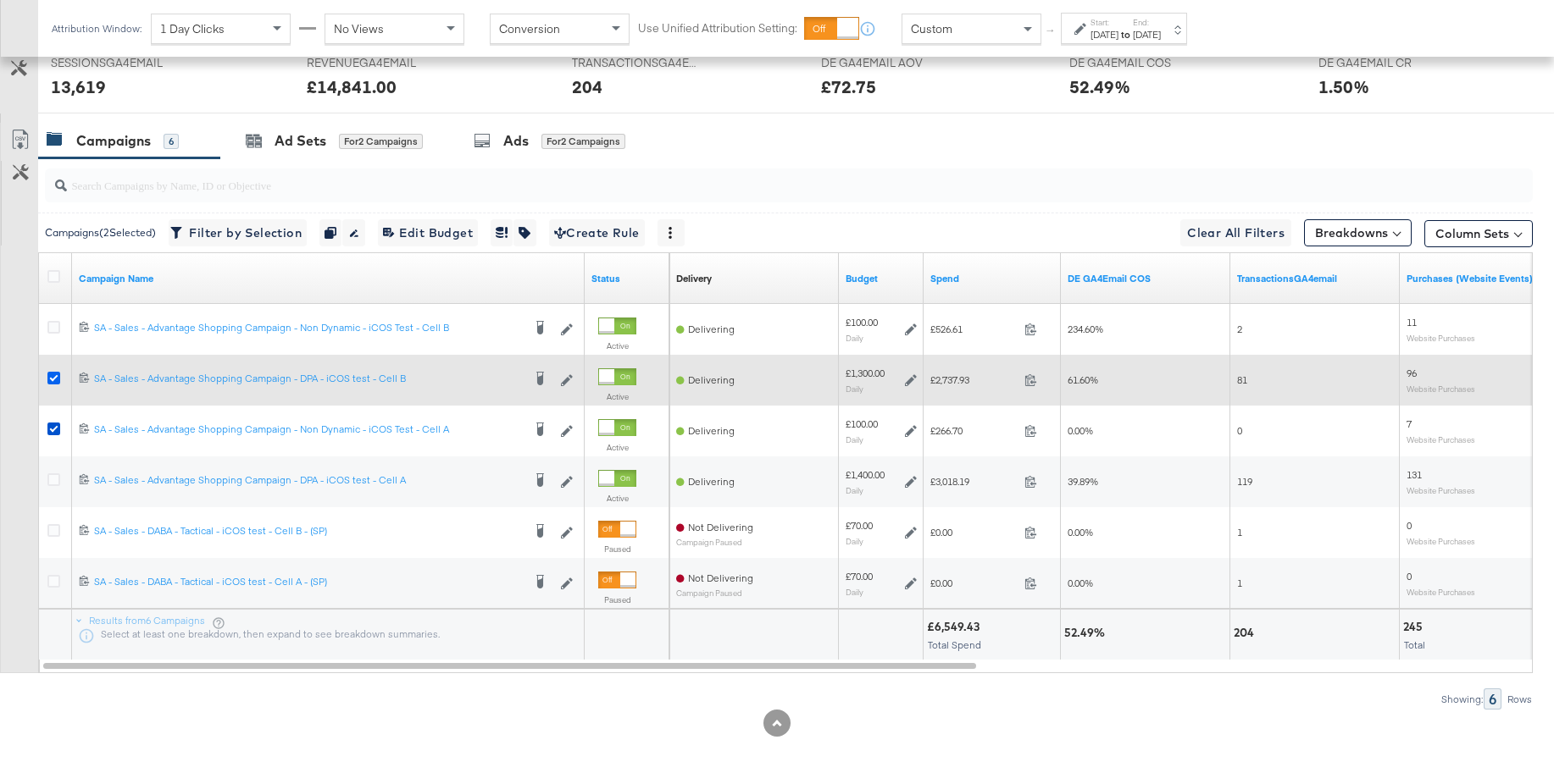
click at [55, 377] on icon at bounding box center [54, 379] width 13 height 13
click at [0, 0] on input "checkbox" at bounding box center [0, 0] width 0 height 0
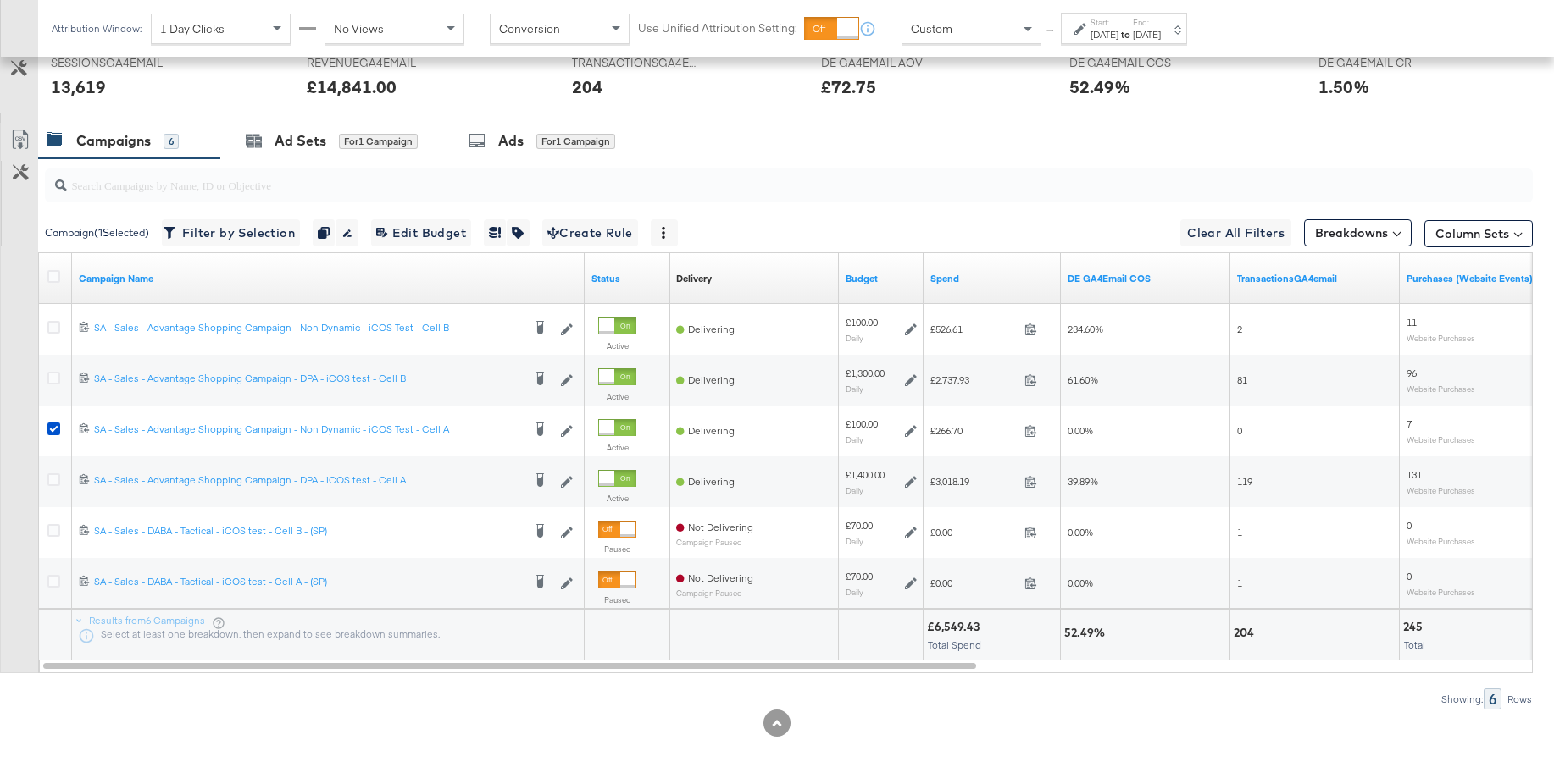
drag, startPoint x: 499, startPoint y: 138, endPoint x: 625, endPoint y: 219, distance: 149.8
click at [499, 138] on div "Ads for 1 Campaign" at bounding box center [541, 140] width 147 height 19
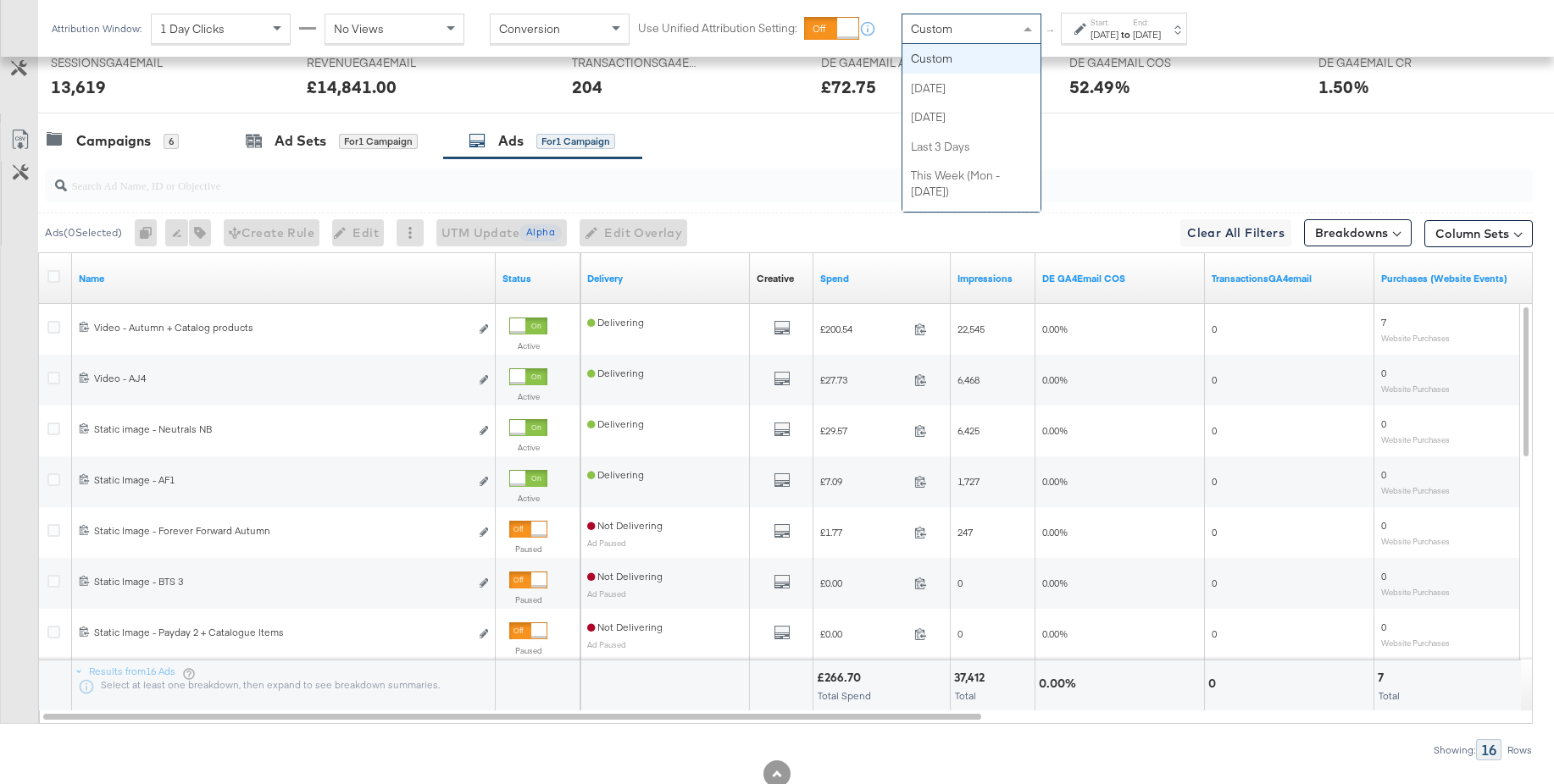
click at [943, 34] on span "Custom" at bounding box center [931, 29] width 42 height 16
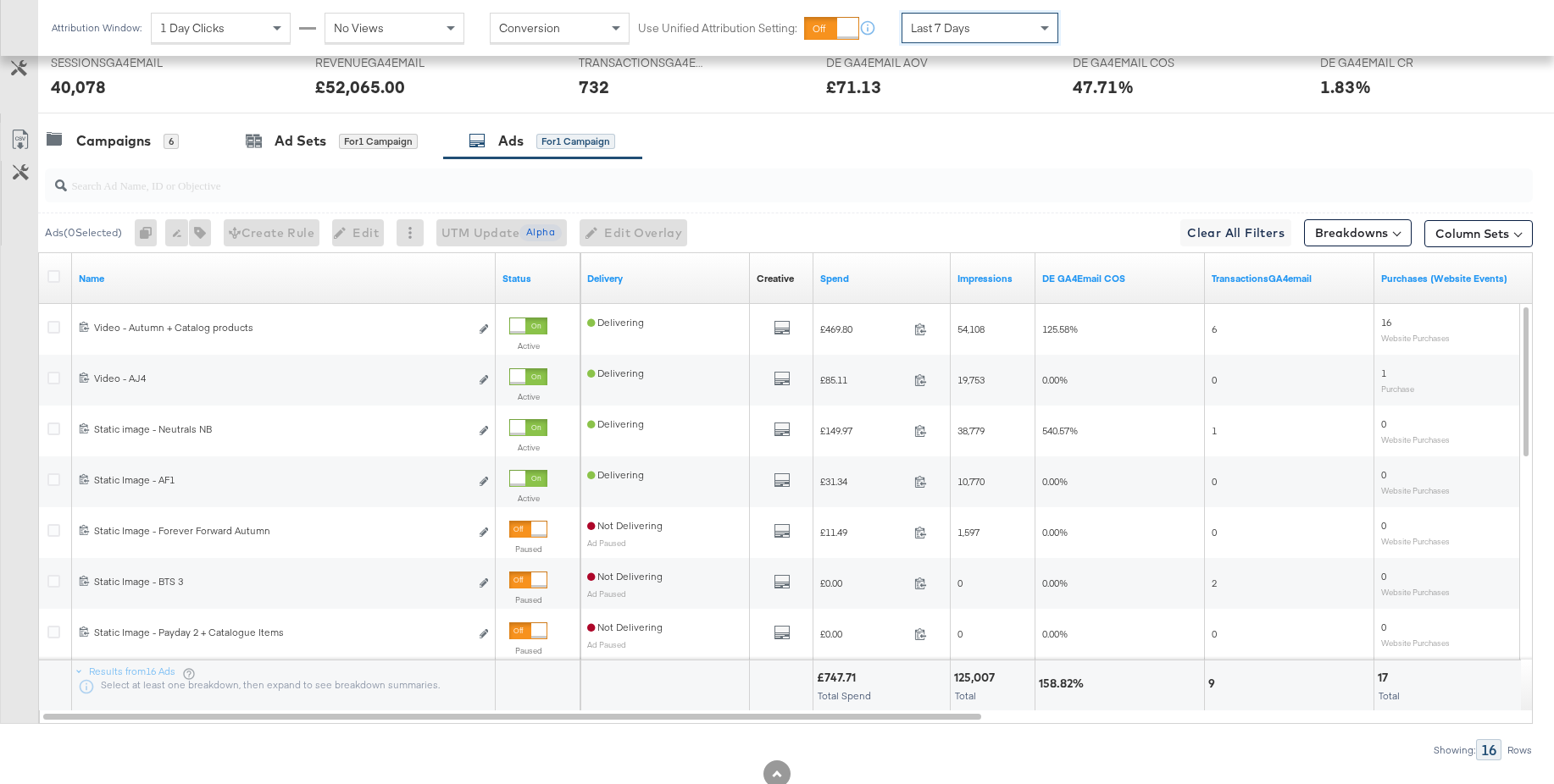
scroll to position [790, 0]
click at [982, 21] on div "Last 7 Days" at bounding box center [980, 28] width 155 height 29
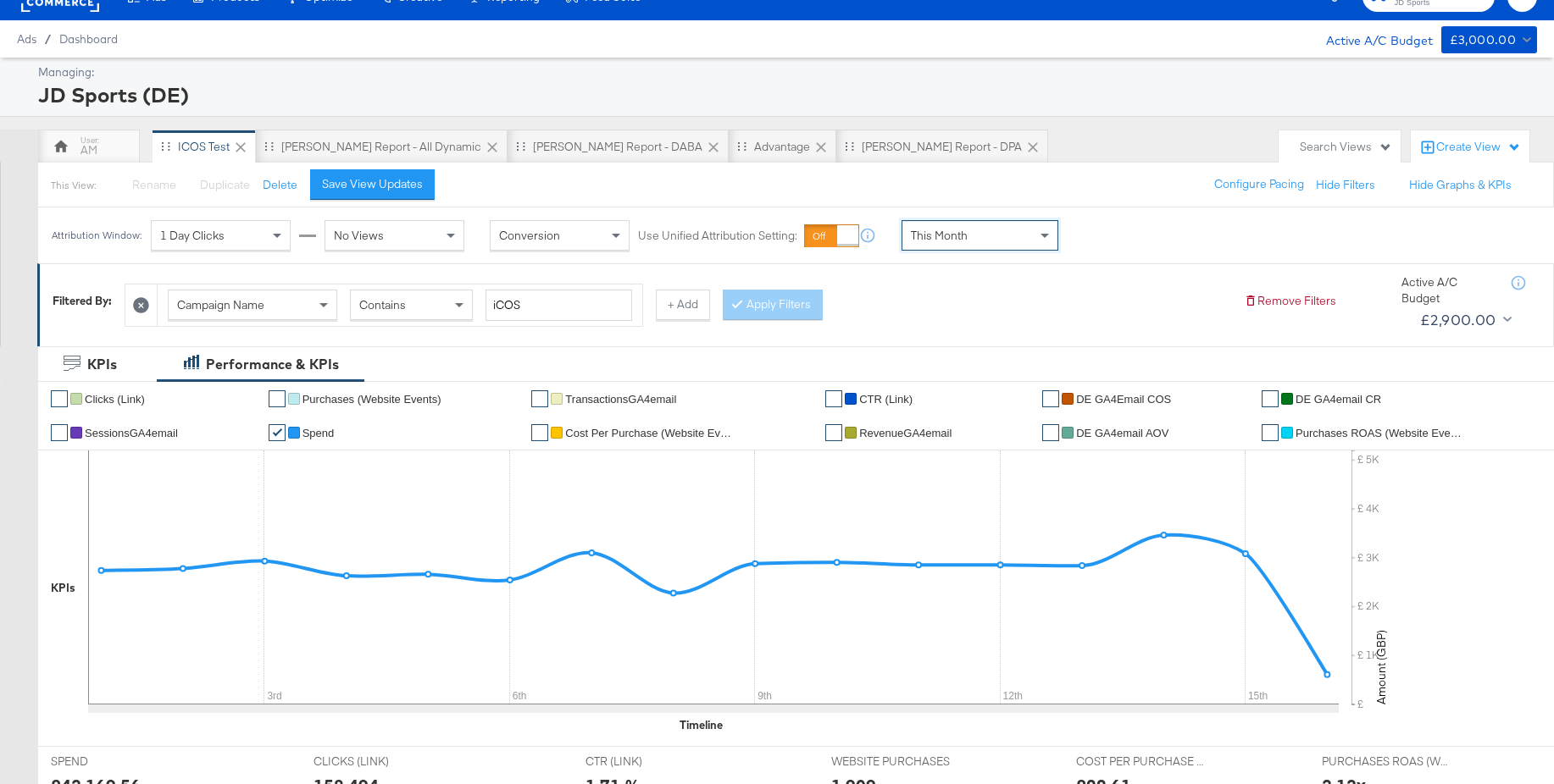
scroll to position [0, 0]
